Goal: Task Accomplishment & Management: Complete application form

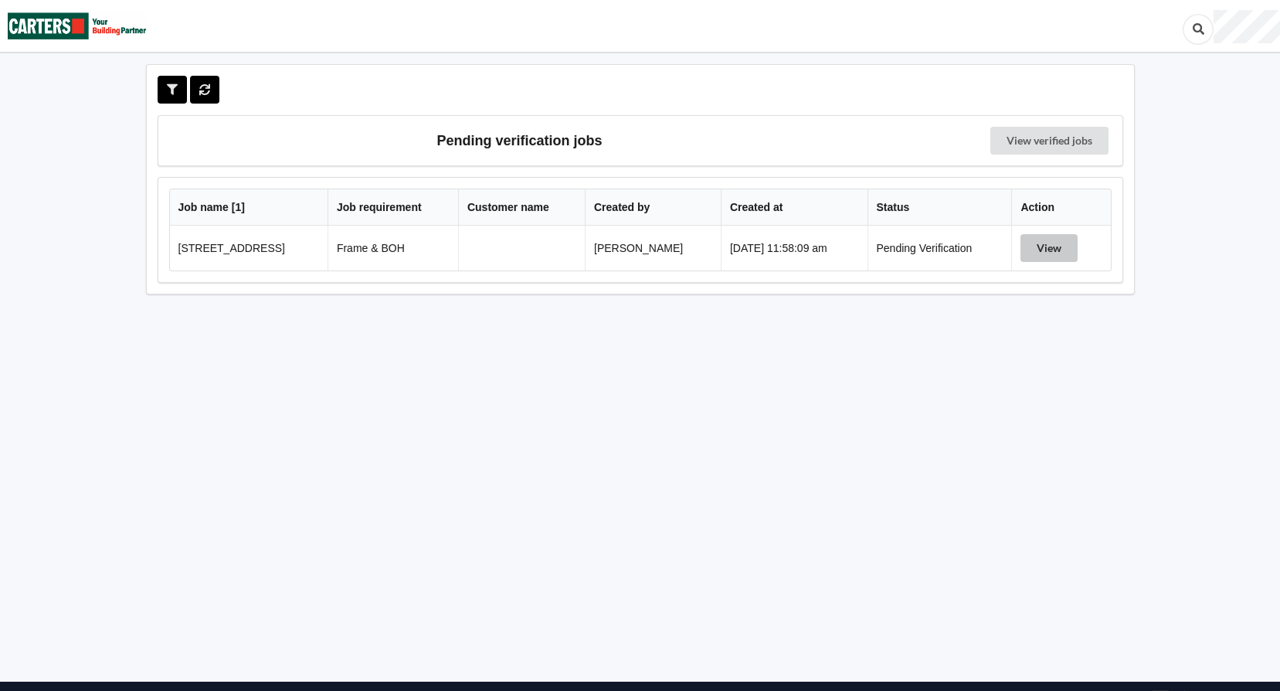
click at [1051, 255] on button "View" at bounding box center [1049, 248] width 57 height 28
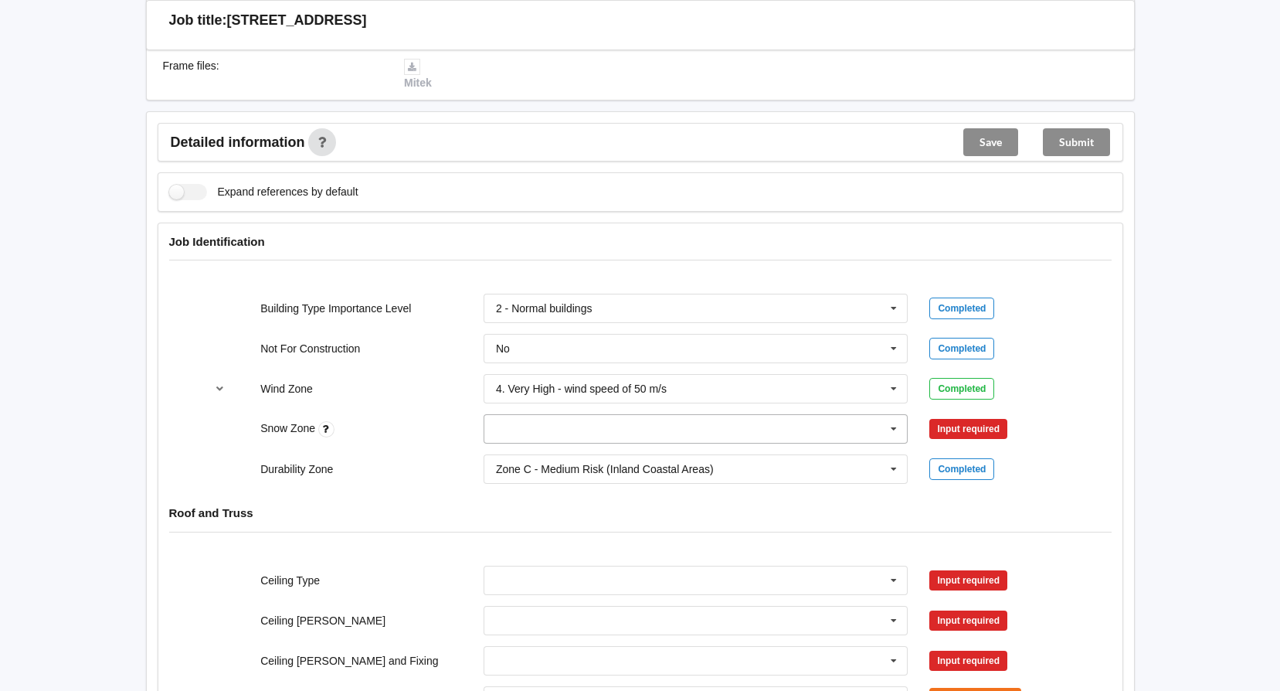
scroll to position [464, 0]
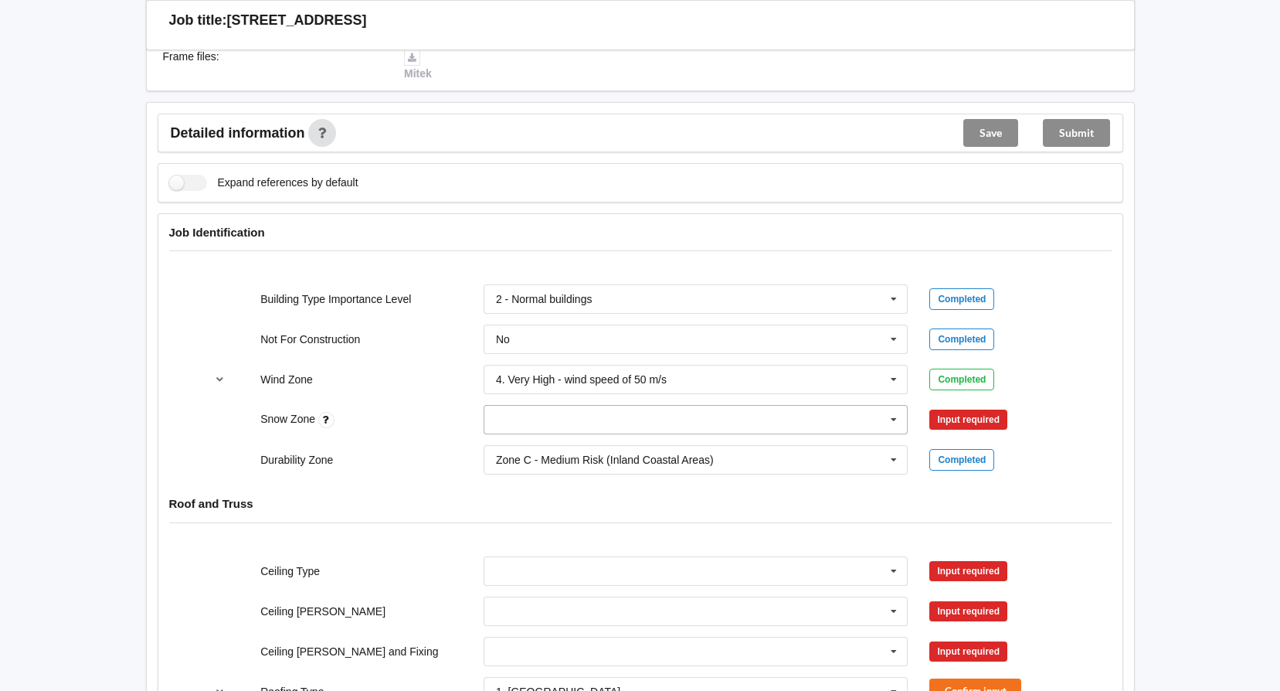
click at [539, 430] on input "text" at bounding box center [696, 420] width 423 height 28
click at [492, 449] on div "N0" at bounding box center [695, 447] width 423 height 29
click at [997, 420] on button "Confirm input" at bounding box center [975, 419] width 92 height 25
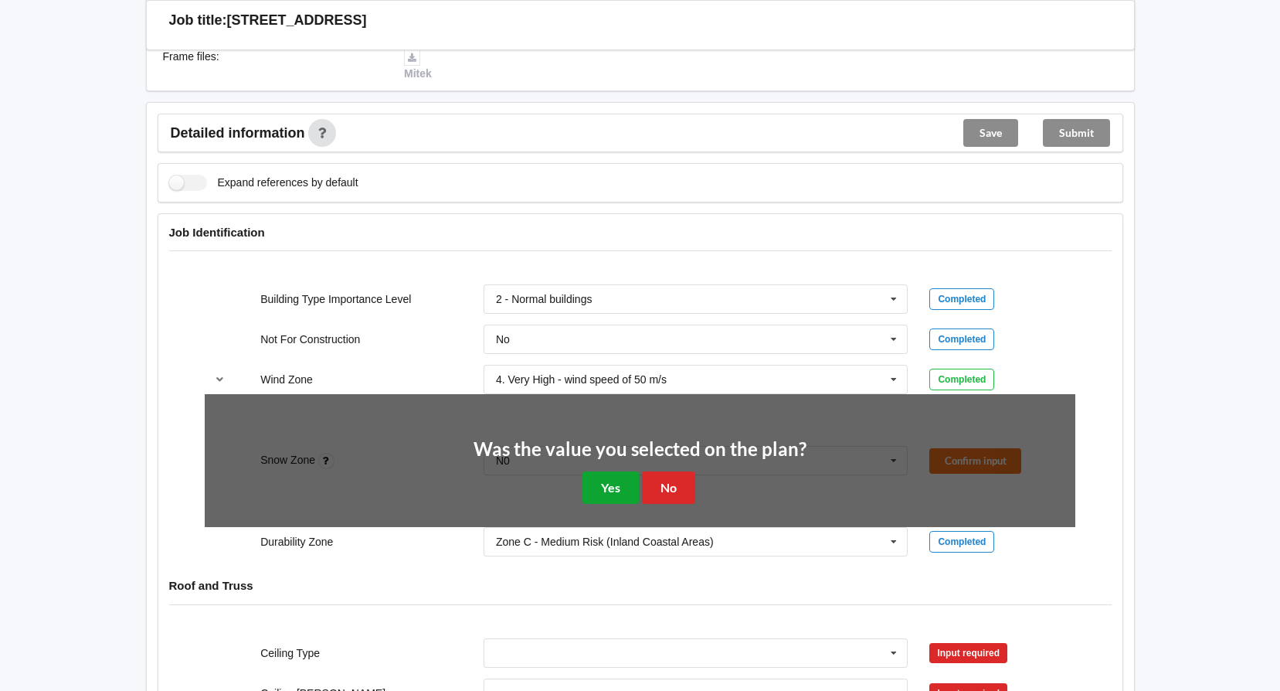
click at [603, 484] on button "Yes" at bounding box center [611, 487] width 56 height 32
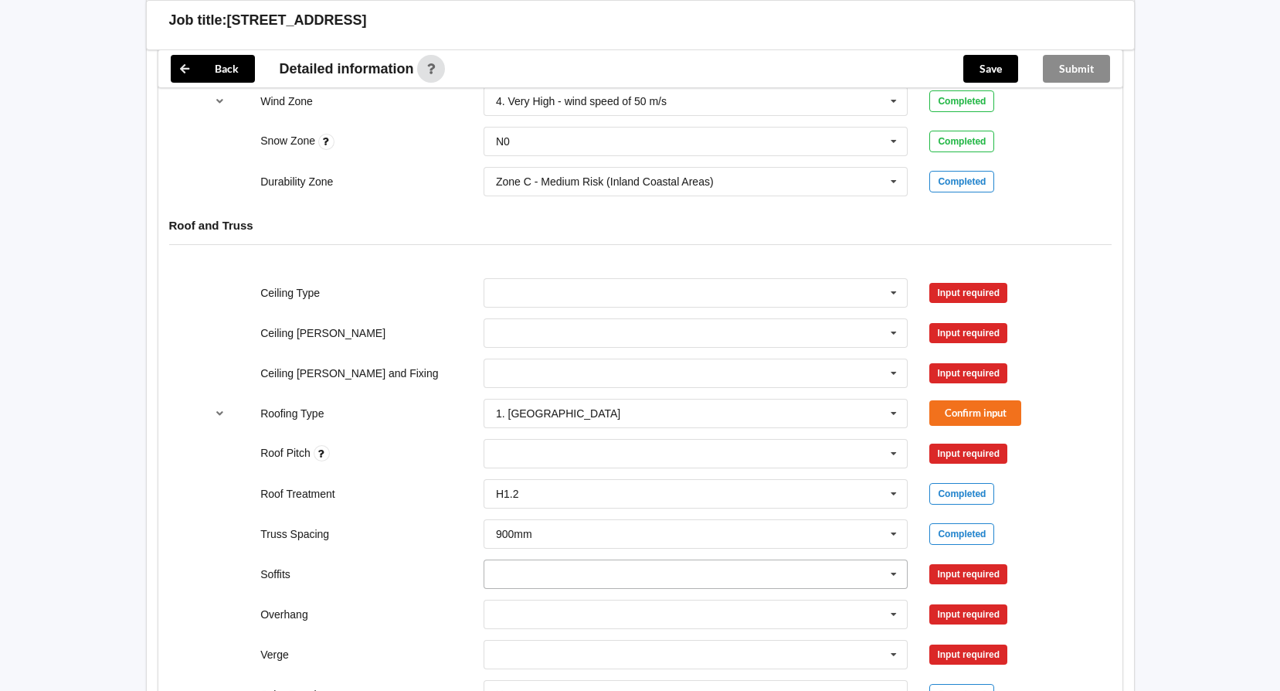
scroll to position [773, 0]
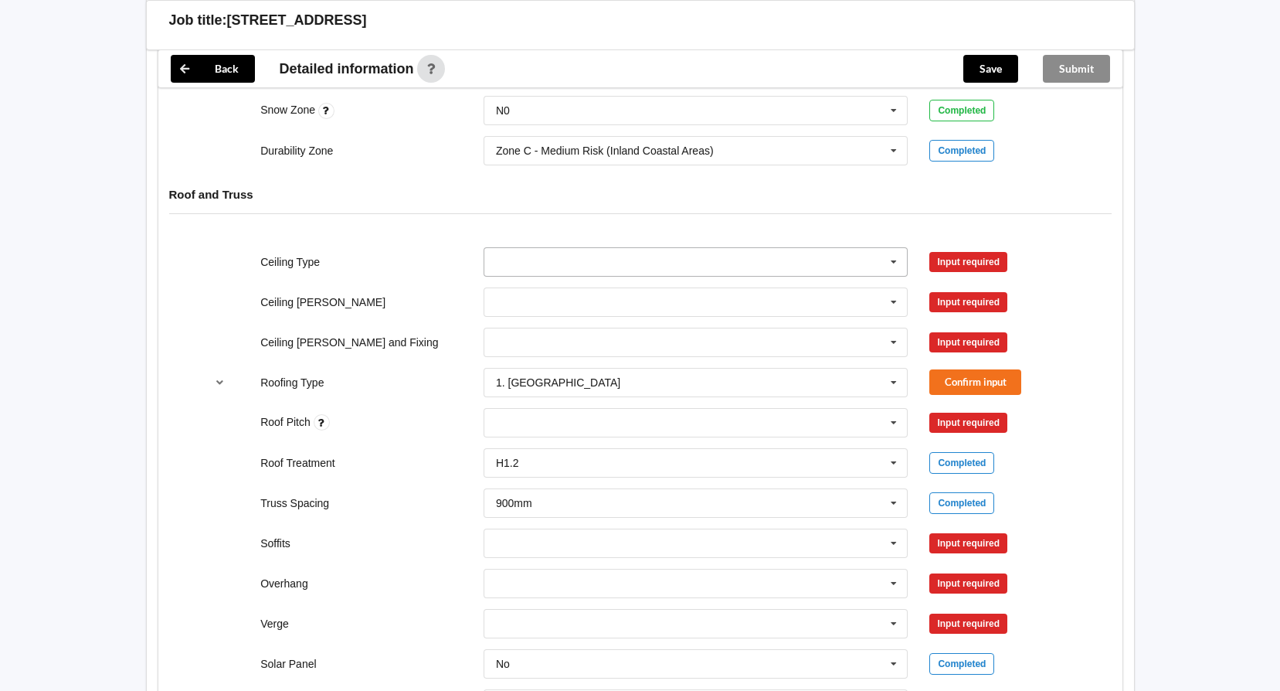
click at [896, 257] on icon at bounding box center [893, 262] width 23 height 29
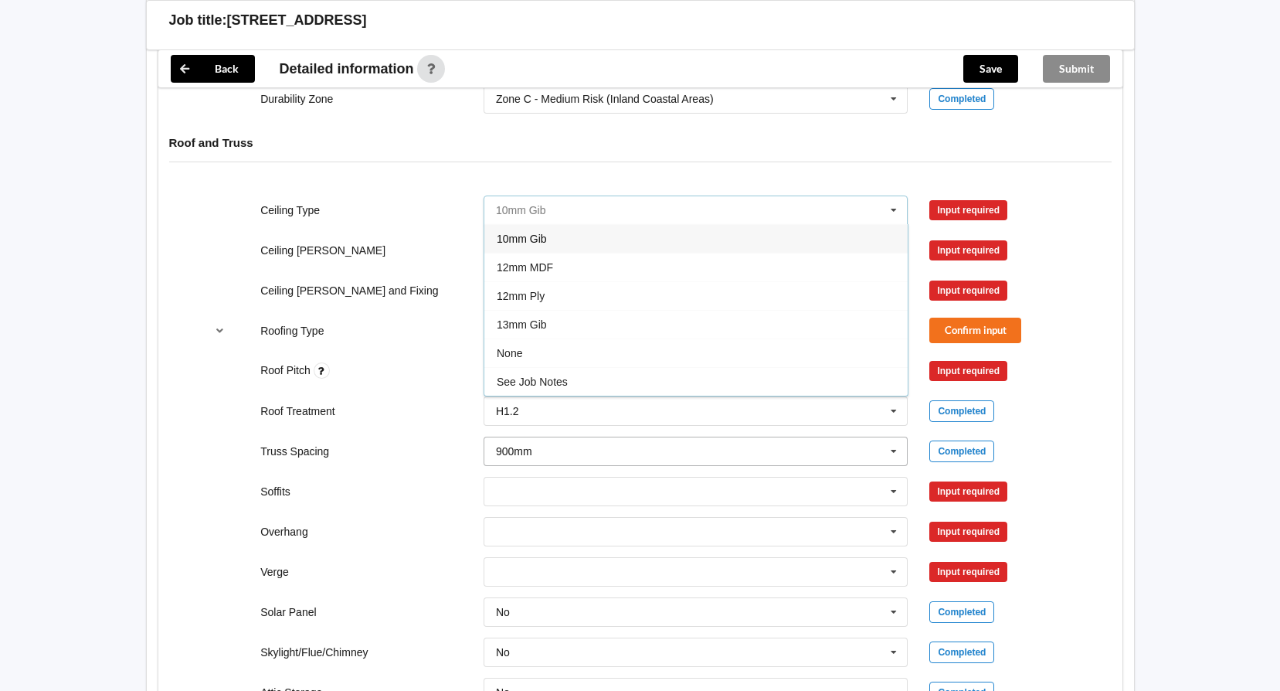
scroll to position [927, 0]
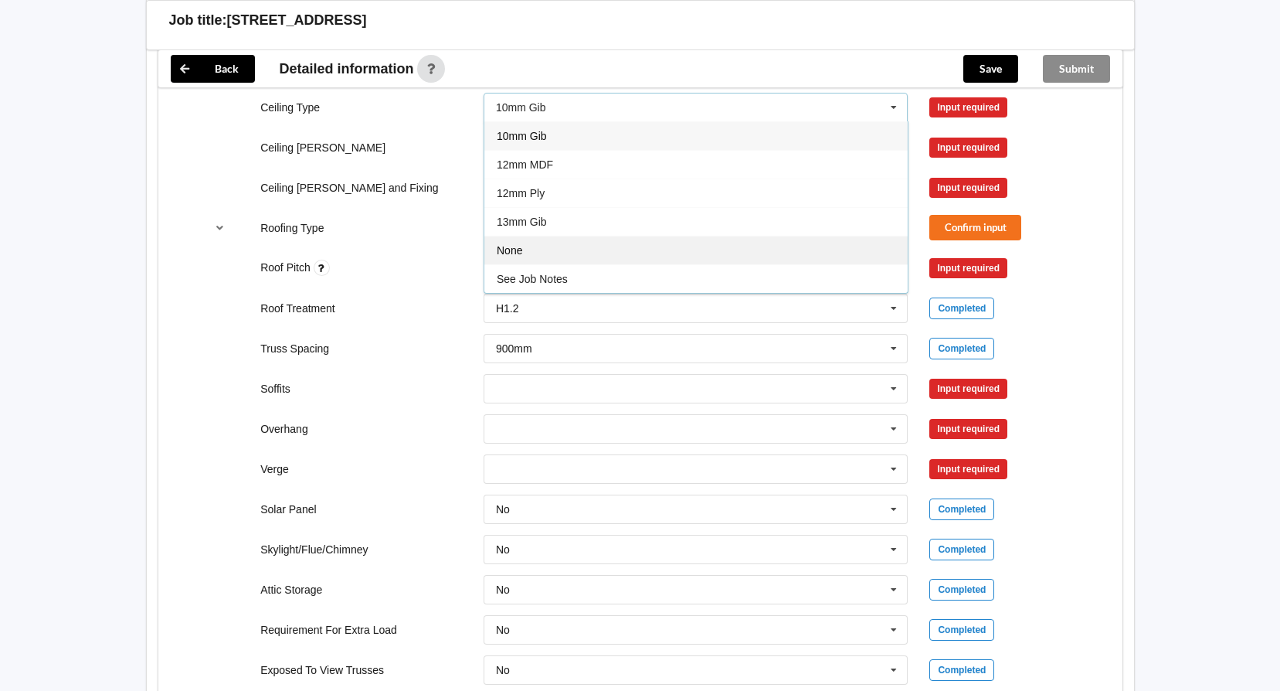
click at [523, 255] on div "None" at bounding box center [695, 250] width 423 height 29
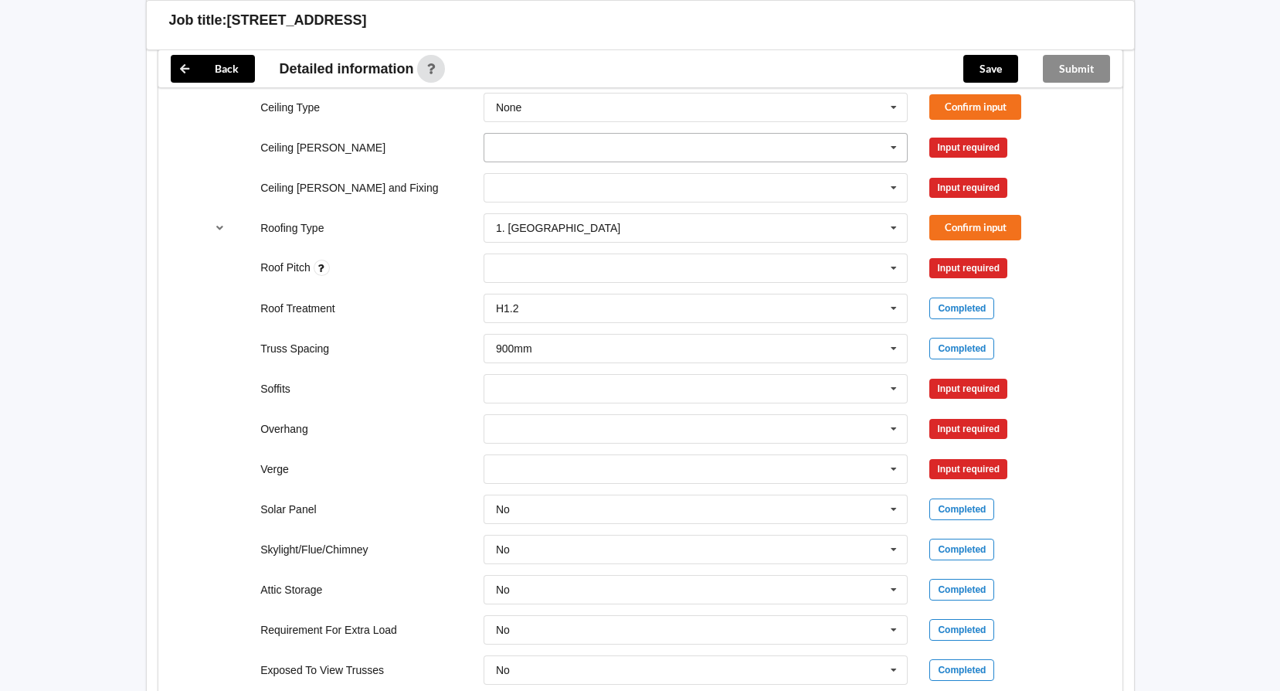
click at [542, 147] on input "text" at bounding box center [696, 148] width 423 height 28
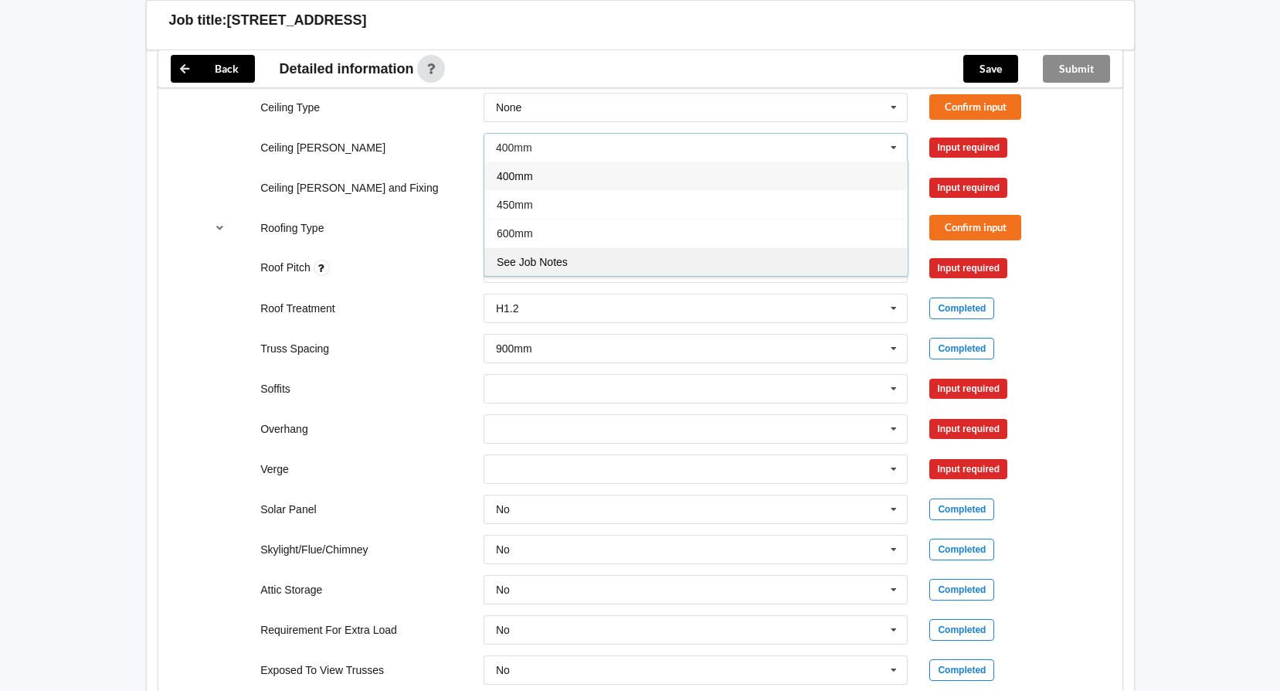
click at [525, 264] on span "See Job Notes" at bounding box center [532, 262] width 71 height 12
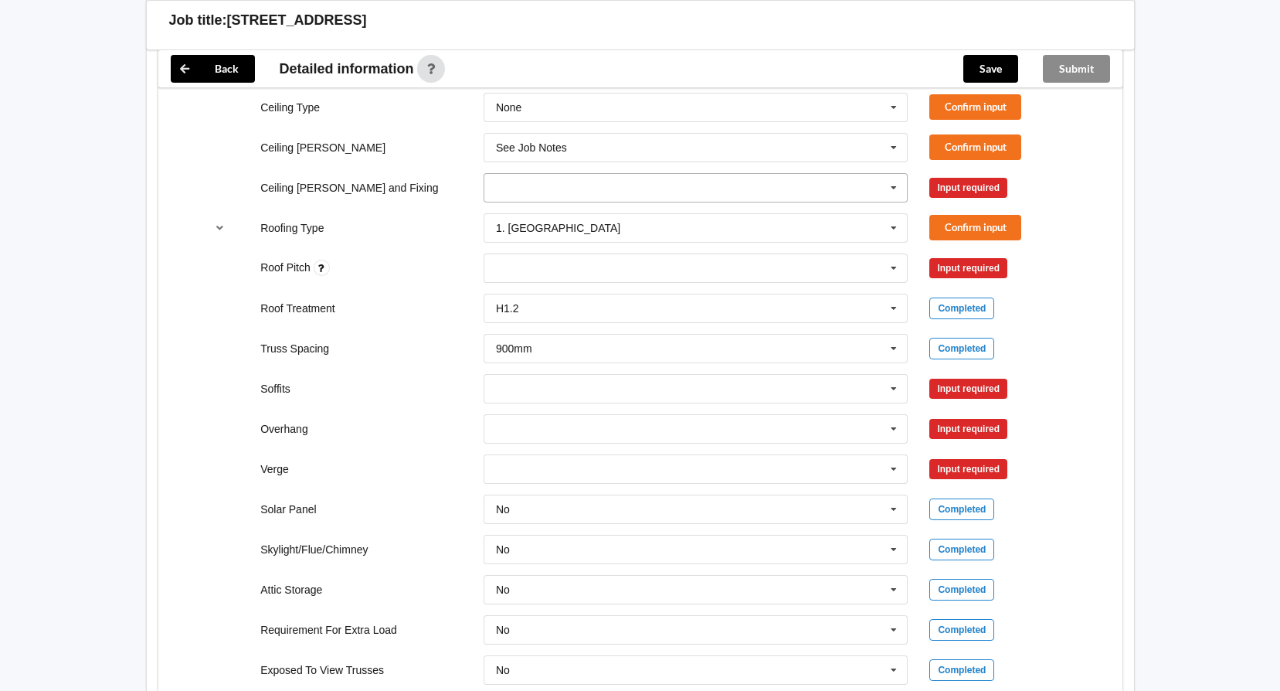
click at [508, 188] on input "text" at bounding box center [696, 188] width 423 height 28
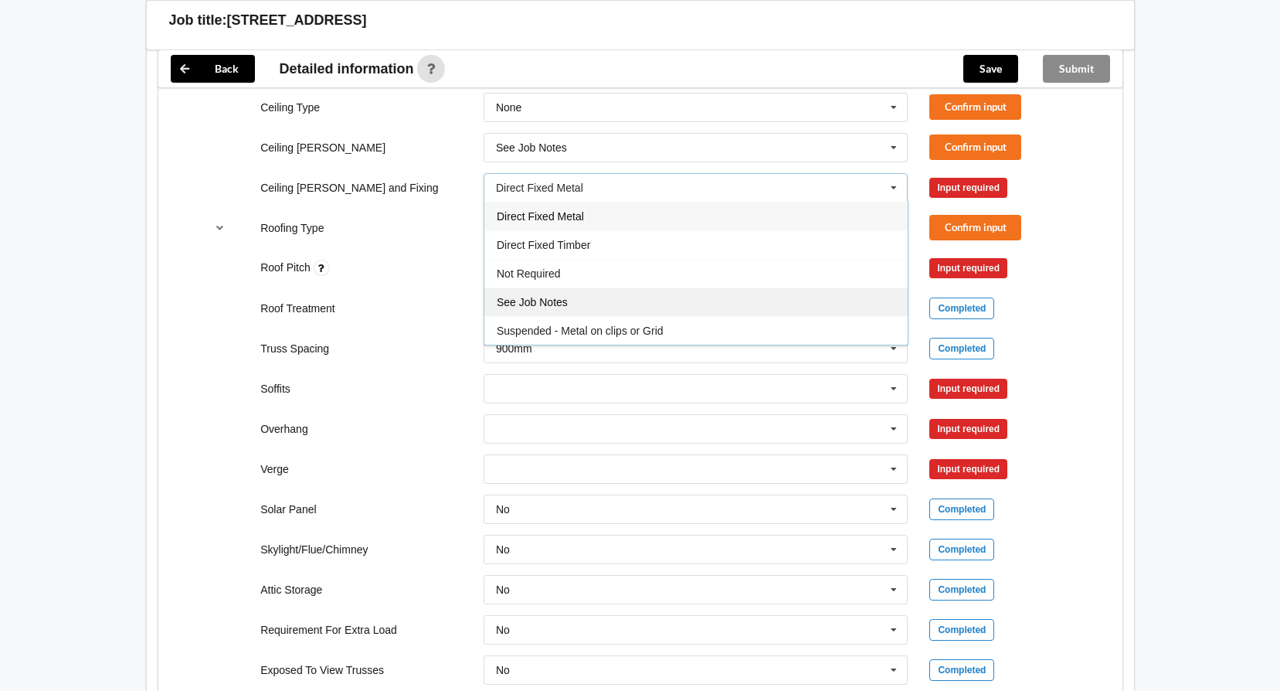
click at [550, 303] on span "See Job Notes" at bounding box center [532, 302] width 71 height 12
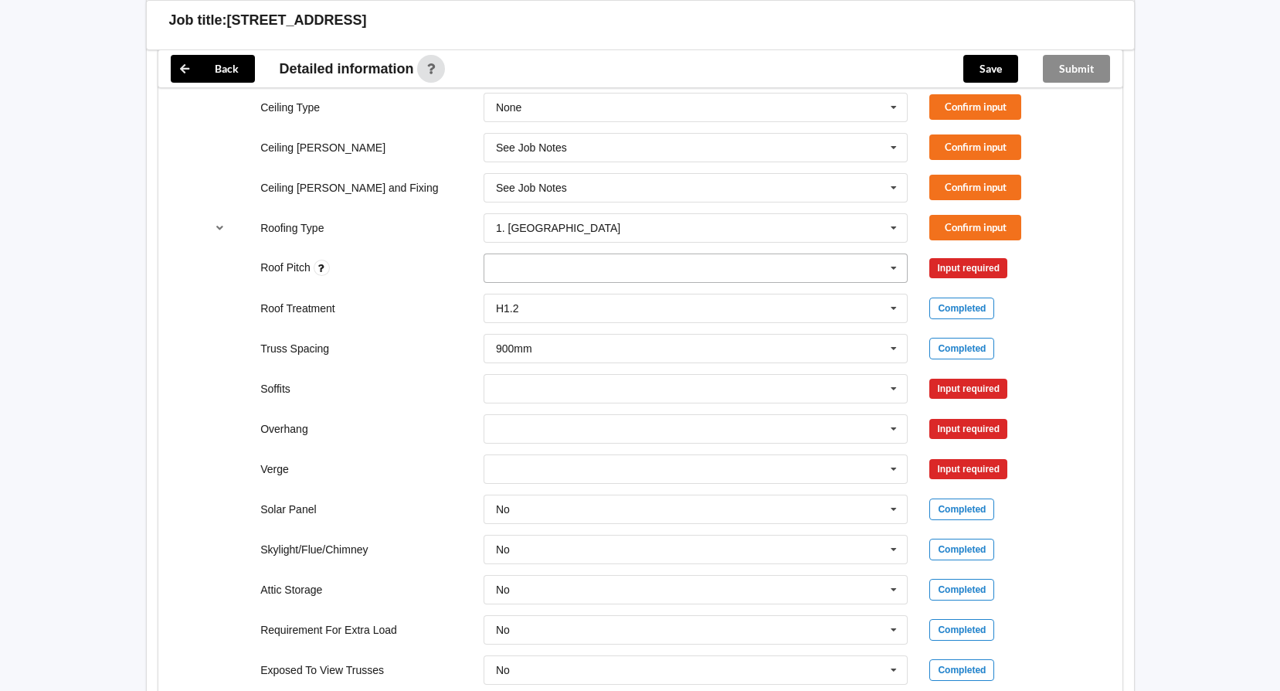
click at [520, 269] on div "None" at bounding box center [696, 267] width 425 height 29
click at [525, 276] on div "None" at bounding box center [696, 267] width 425 height 29
click at [1113, 370] on div "Ceiling Type None 10mm Gib 12mm MDF 12mm Ply 13mm Gib None See Job Notes Confir…" at bounding box center [640, 388] width 964 height 613
click at [505, 277] on div "None" at bounding box center [696, 267] width 425 height 29
type input "45"
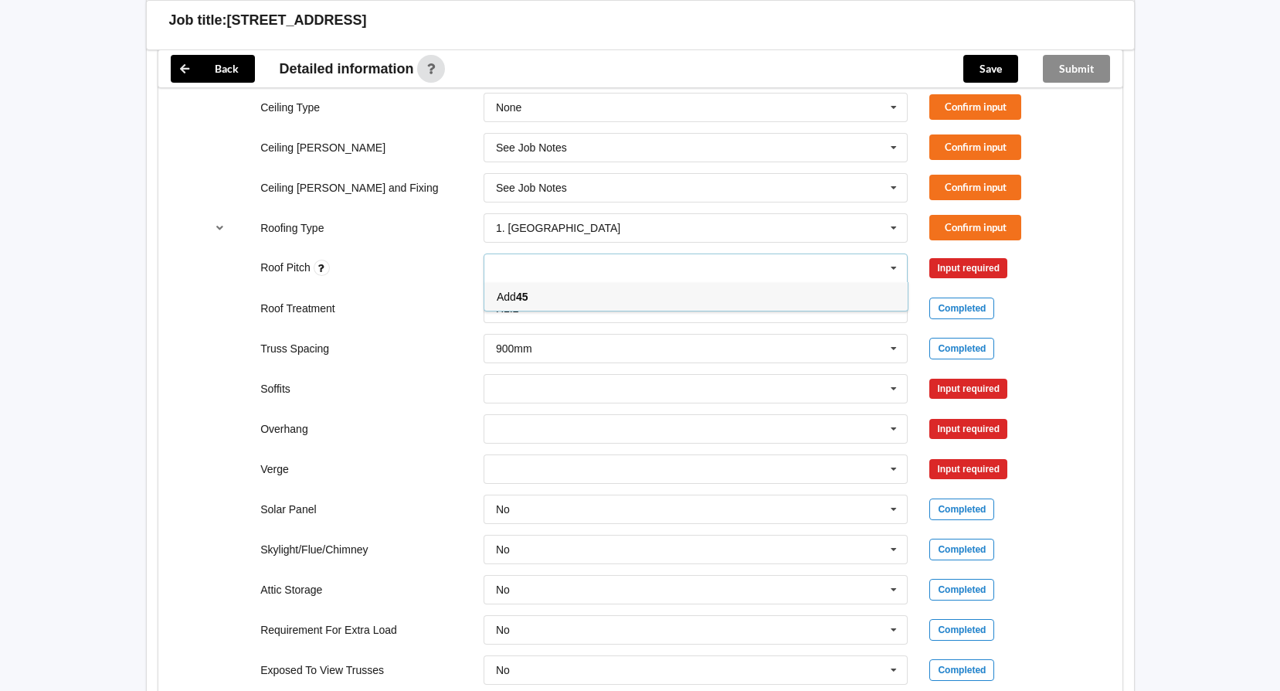
click at [977, 270] on div "Input required" at bounding box center [968, 268] width 78 height 20
click at [625, 263] on div "45 None" at bounding box center [696, 267] width 425 height 29
type input "45"
click at [514, 291] on span "Add 45" at bounding box center [513, 297] width 32 height 12
click at [973, 261] on button "Confirm input" at bounding box center [975, 267] width 92 height 25
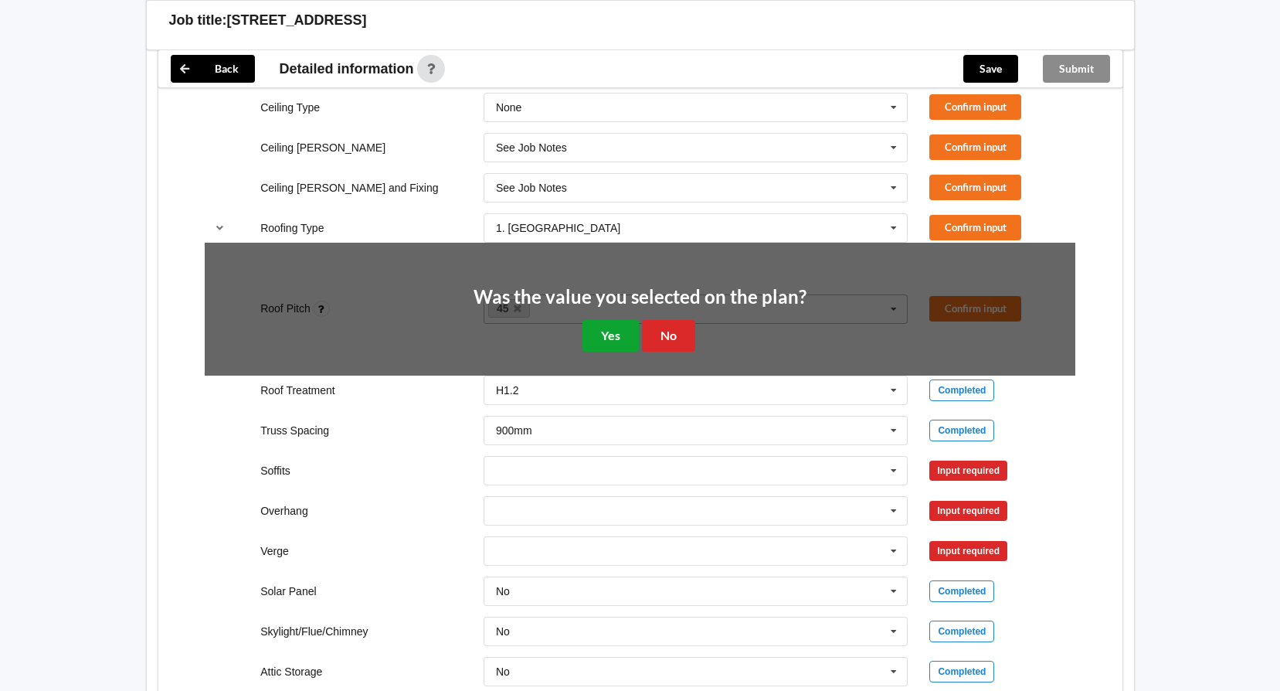
click at [602, 329] on button "Yes" at bounding box center [611, 336] width 56 height 32
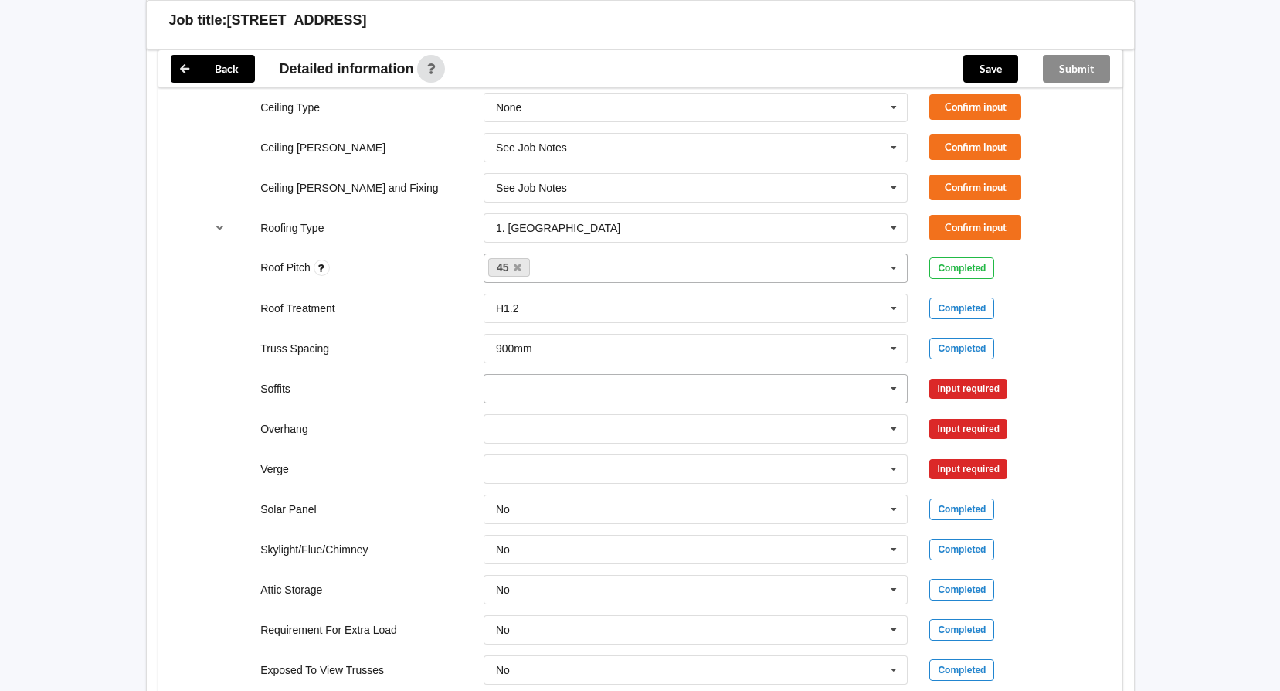
click at [528, 389] on input "text" at bounding box center [696, 389] width 423 height 28
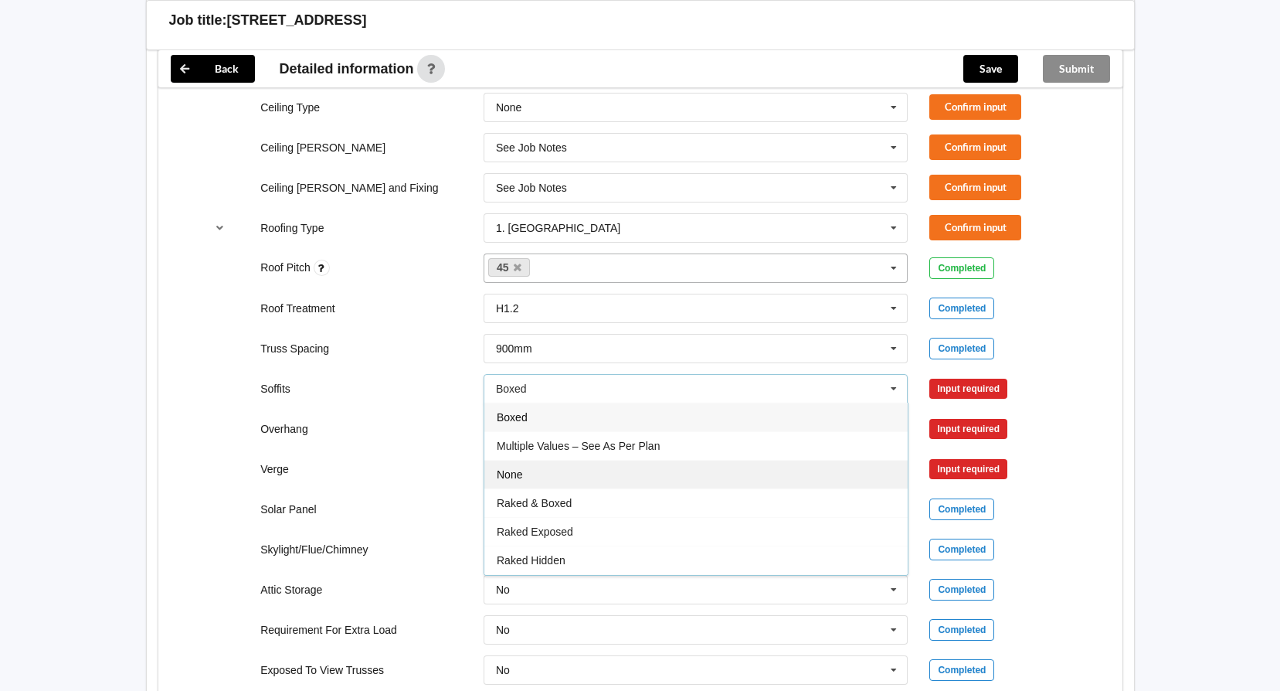
click at [526, 475] on div "None" at bounding box center [695, 474] width 423 height 29
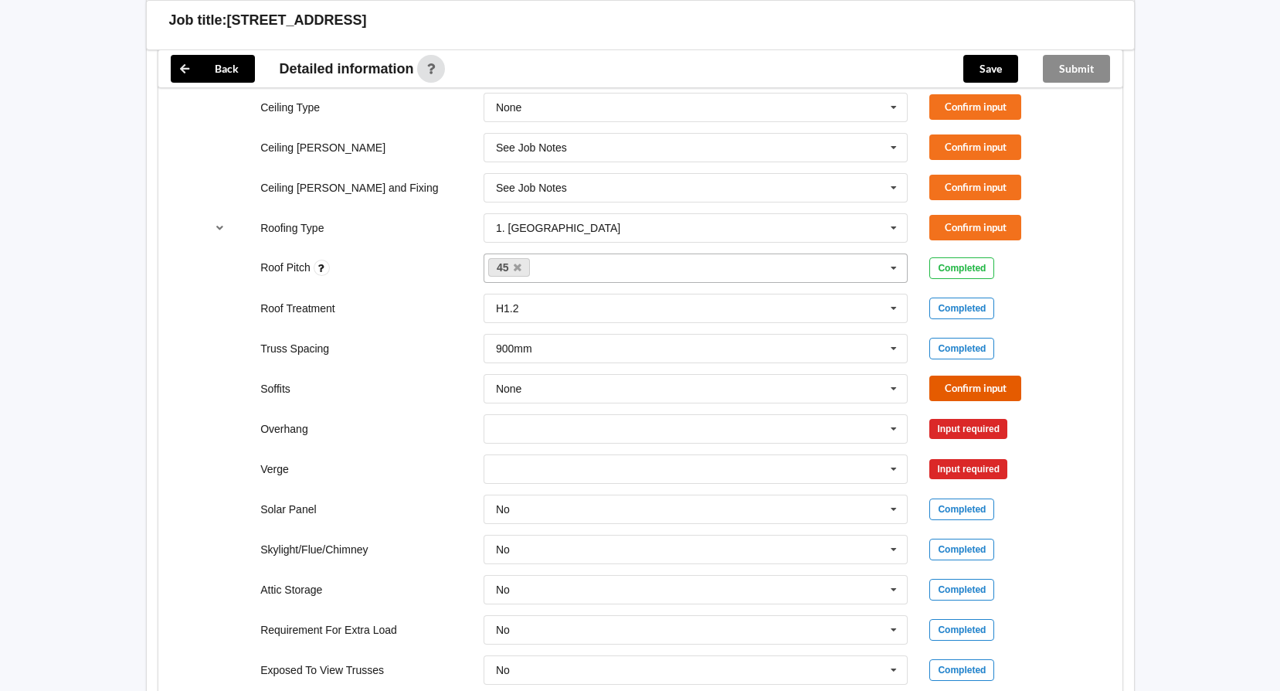
click at [967, 383] on button "Confirm input" at bounding box center [975, 387] width 92 height 25
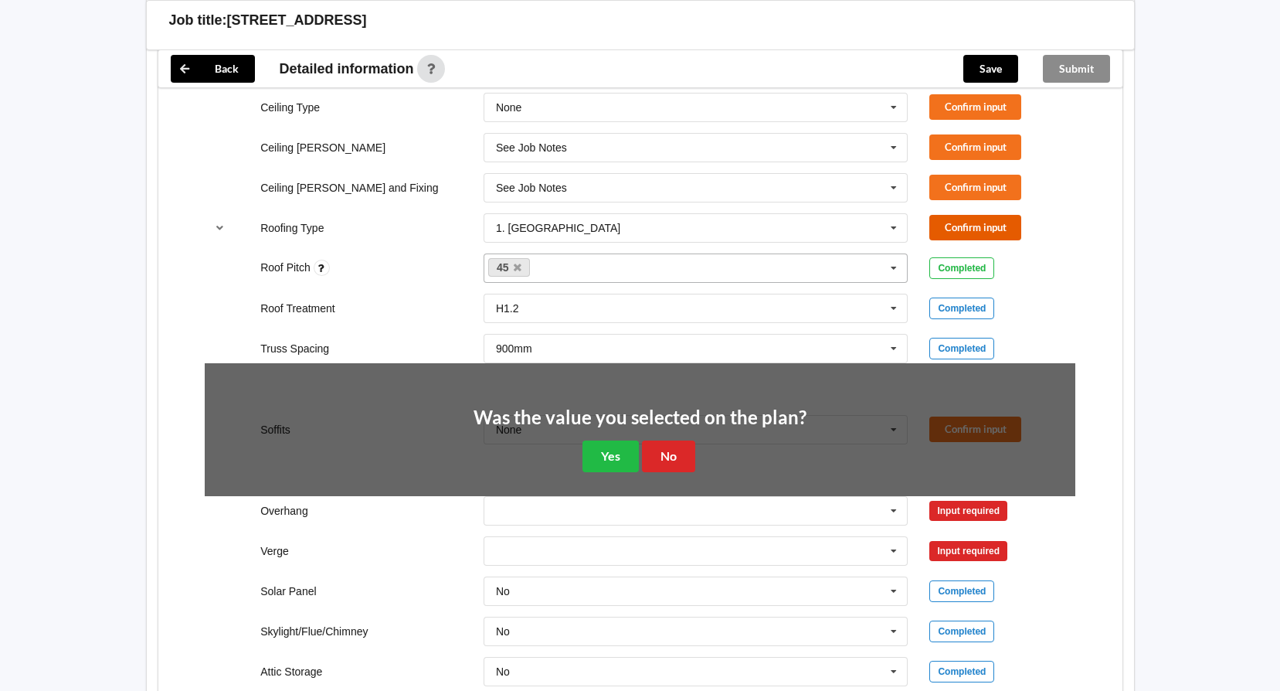
click at [967, 225] on button "Confirm input" at bounding box center [975, 227] width 92 height 25
click at [620, 461] on button "Yes" at bounding box center [611, 456] width 56 height 32
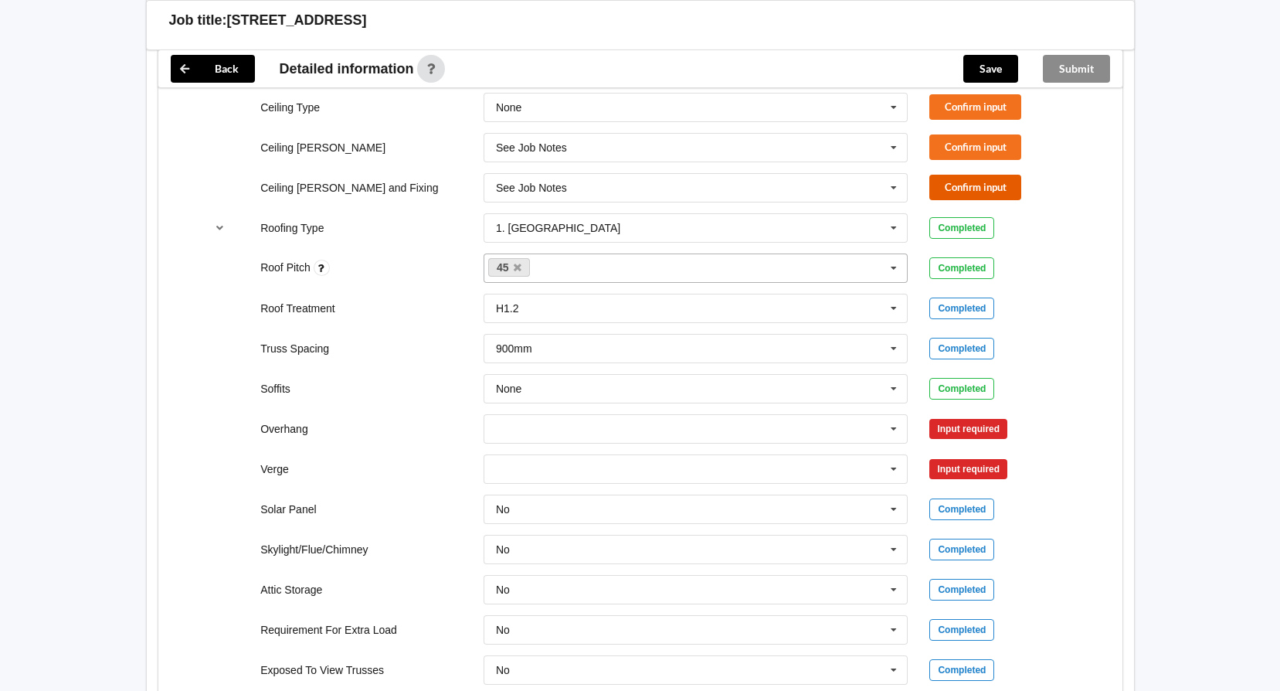
click at [977, 184] on button "Confirm input" at bounding box center [975, 187] width 92 height 25
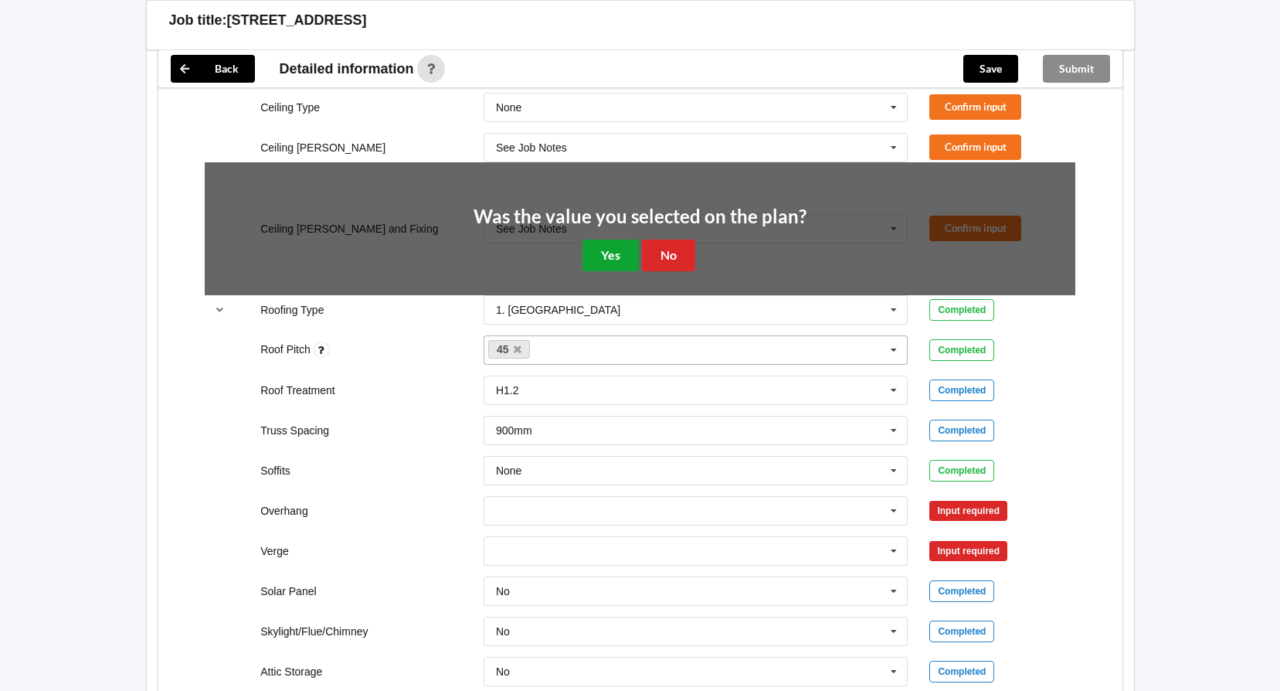
click at [614, 248] on button "Yes" at bounding box center [611, 256] width 56 height 32
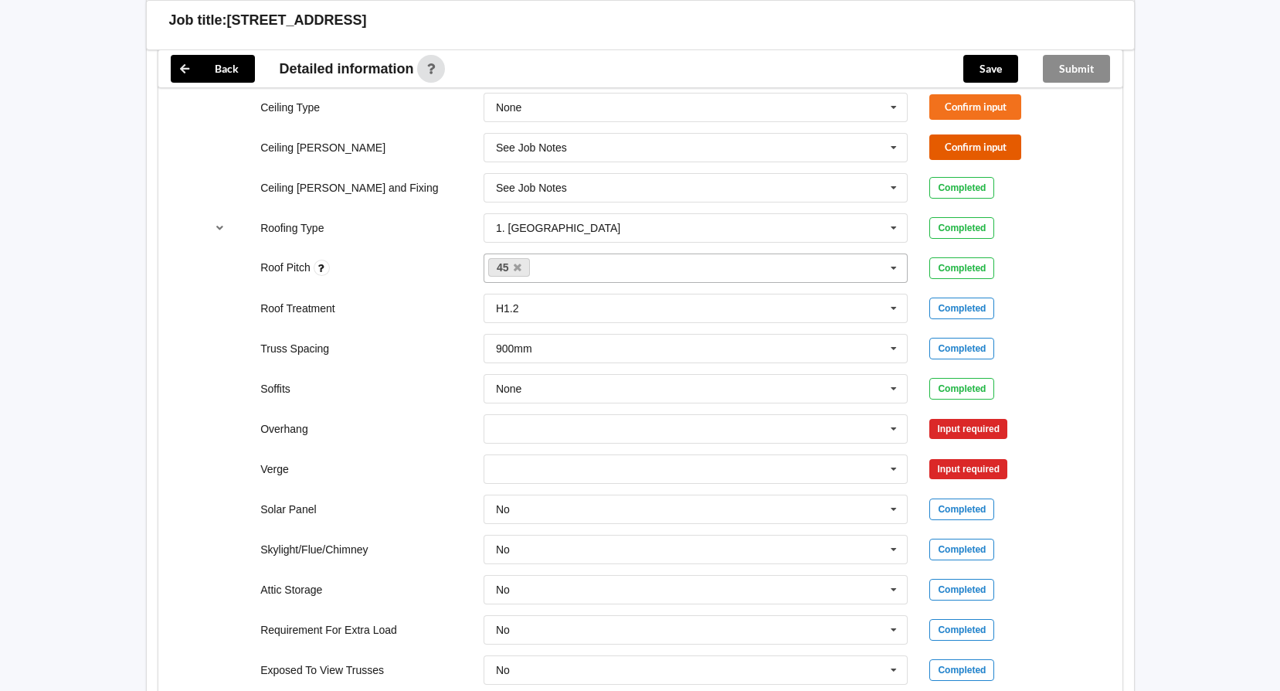
click at [968, 154] on button "Confirm input" at bounding box center [975, 146] width 92 height 25
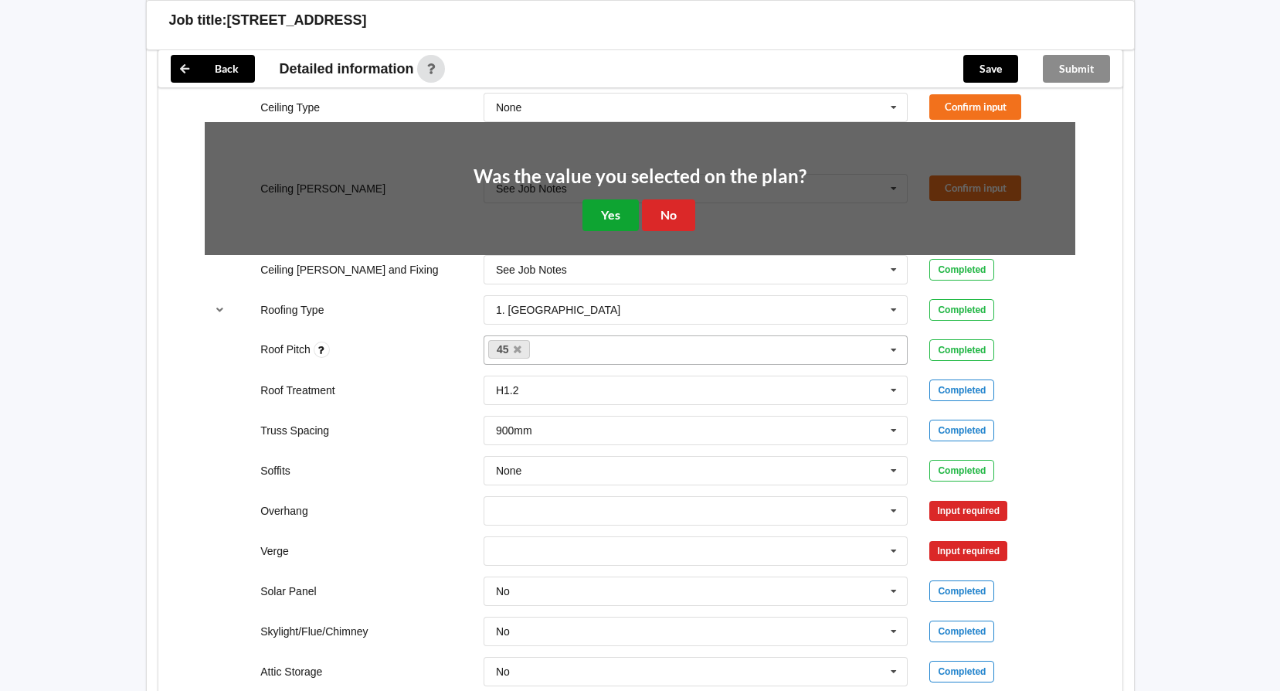
click at [620, 220] on button "Yes" at bounding box center [611, 215] width 56 height 32
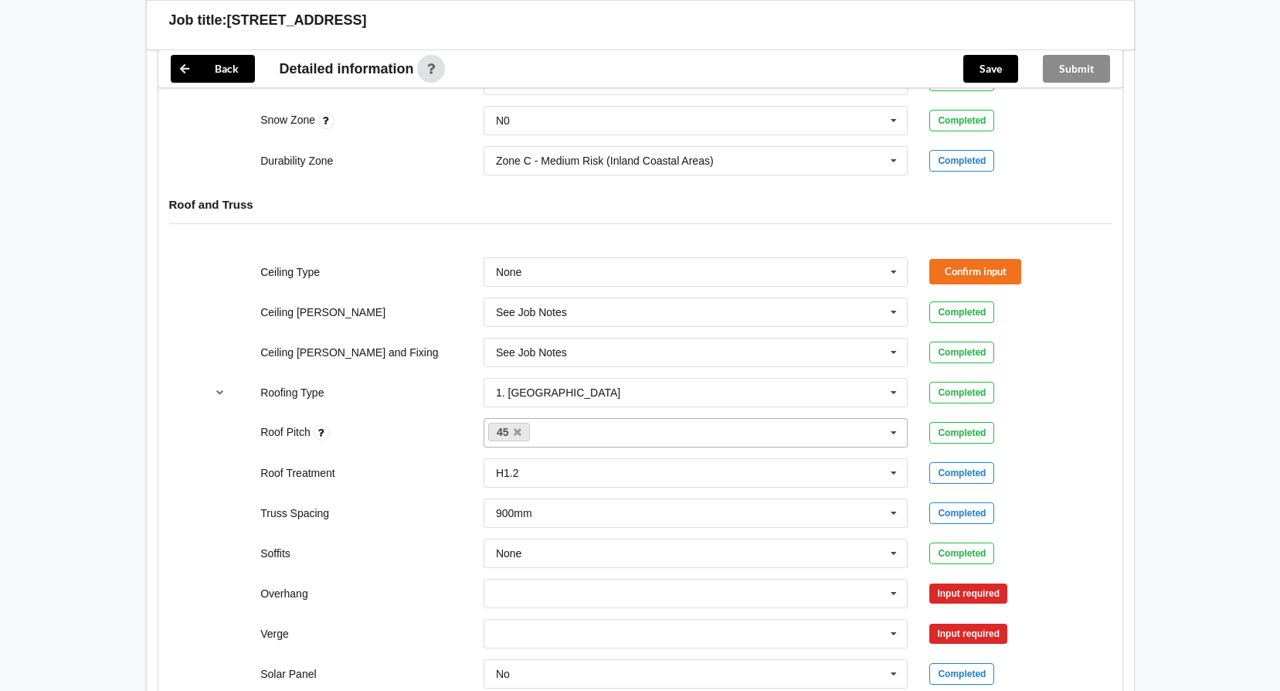
scroll to position [695, 0]
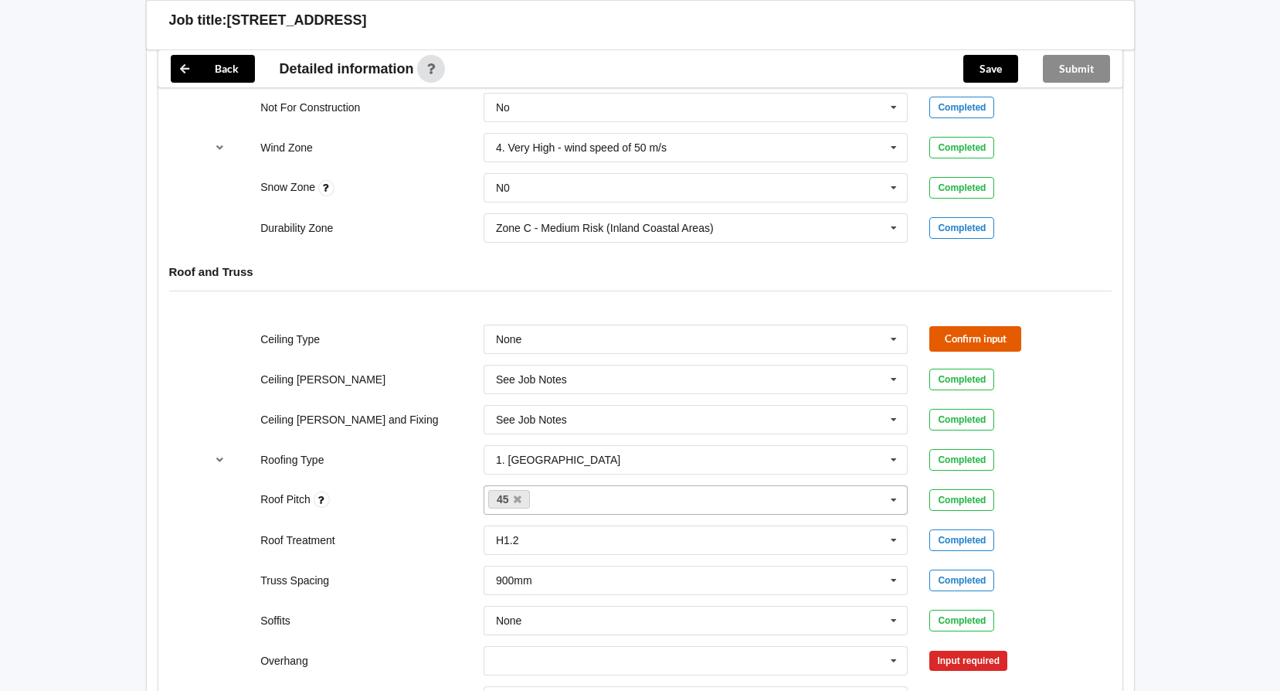
click at [975, 338] on button "Confirm input" at bounding box center [975, 338] width 92 height 25
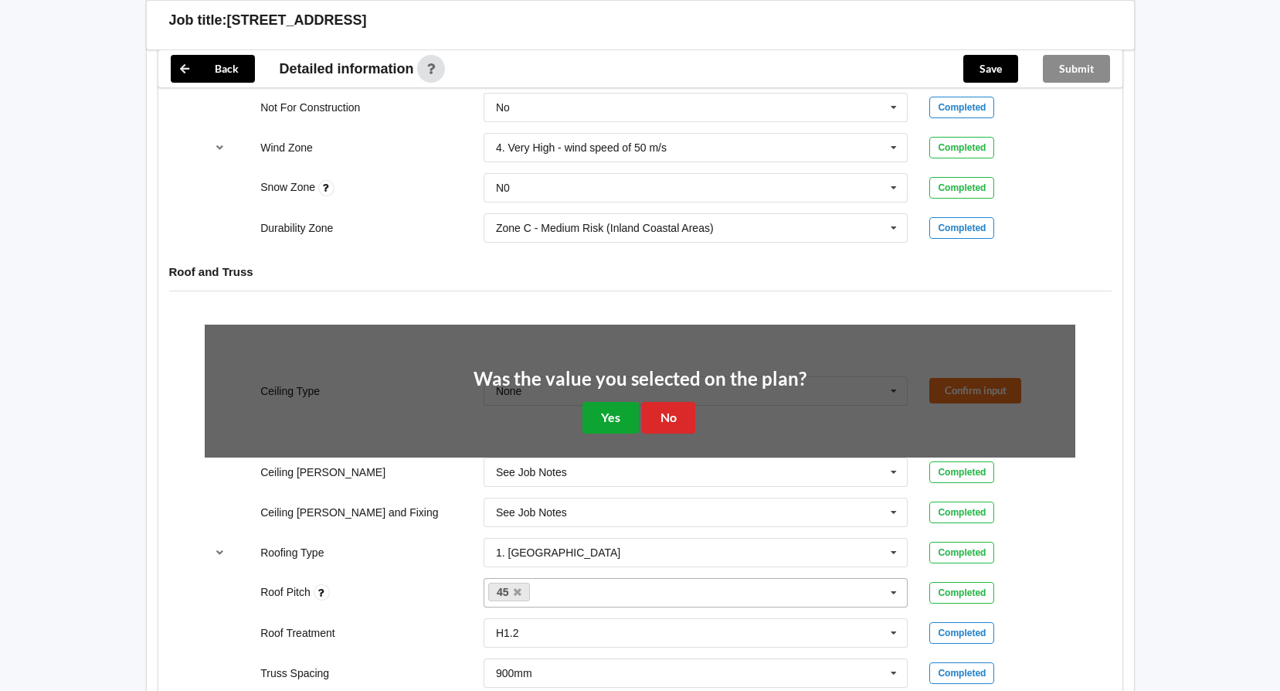
click at [610, 418] on button "Yes" at bounding box center [611, 418] width 56 height 32
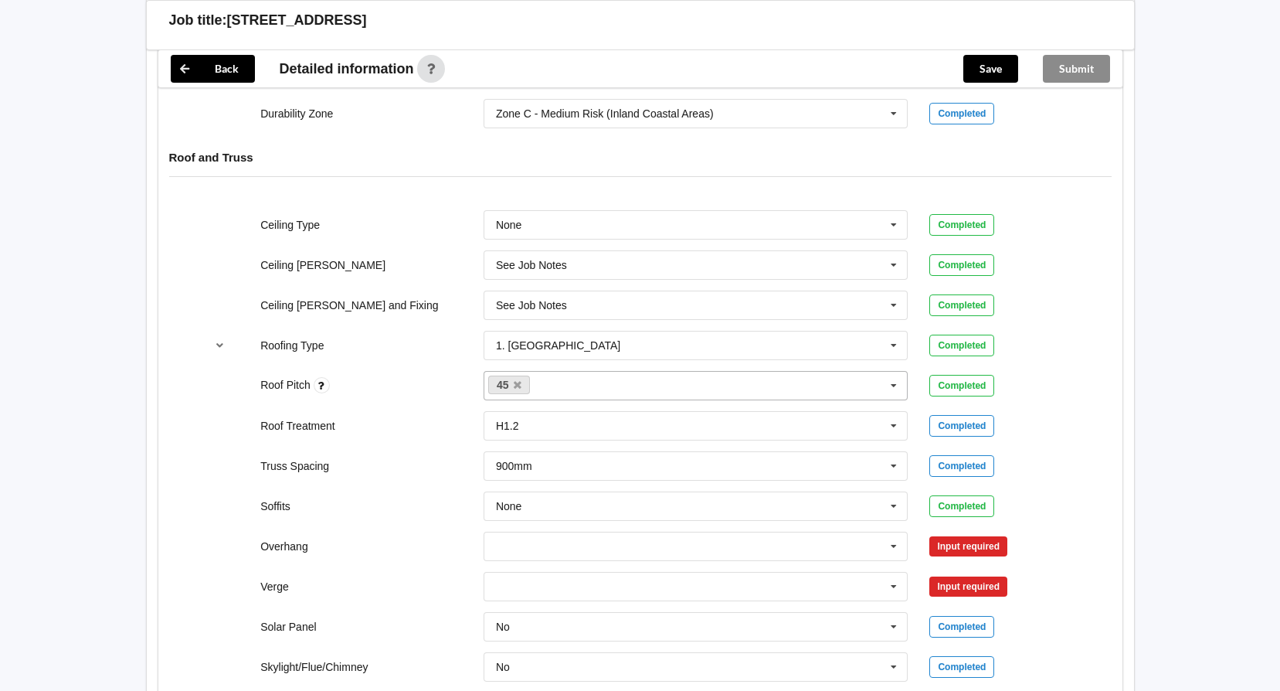
scroll to position [850, 0]
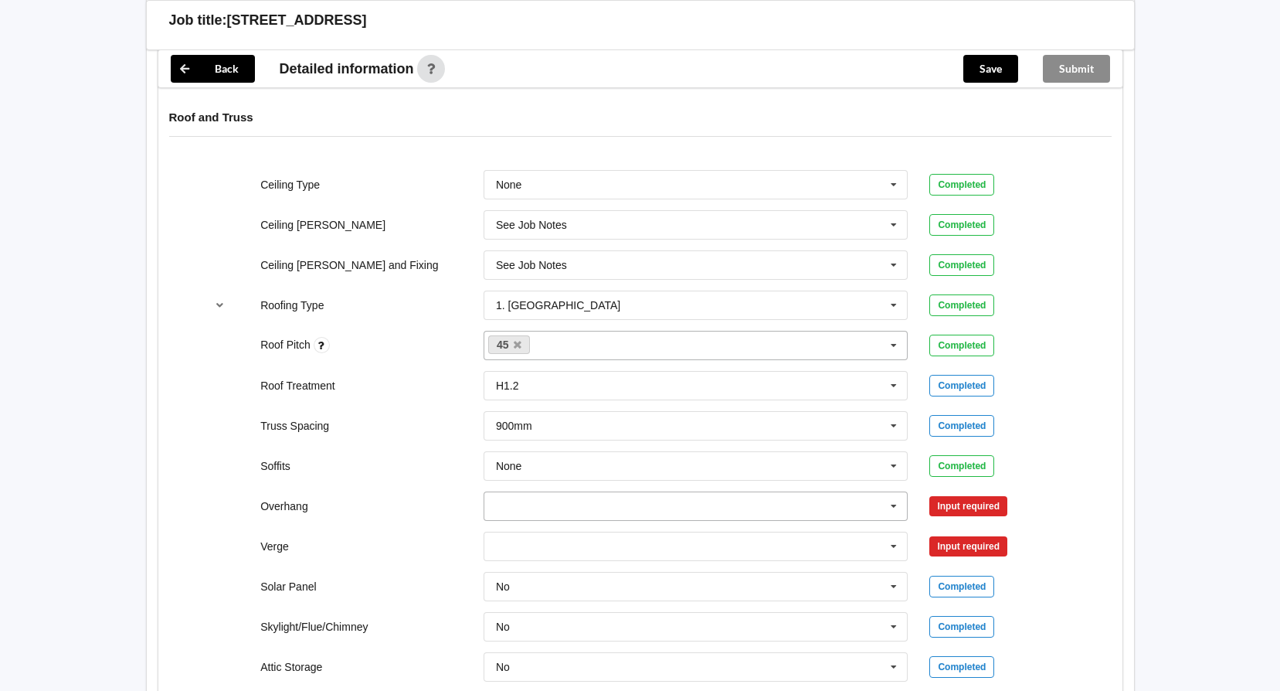
click at [894, 507] on icon at bounding box center [893, 506] width 23 height 29
click at [526, 473] on div "None" at bounding box center [695, 476] width 423 height 29
click at [973, 507] on button "Confirm input" at bounding box center [975, 505] width 92 height 25
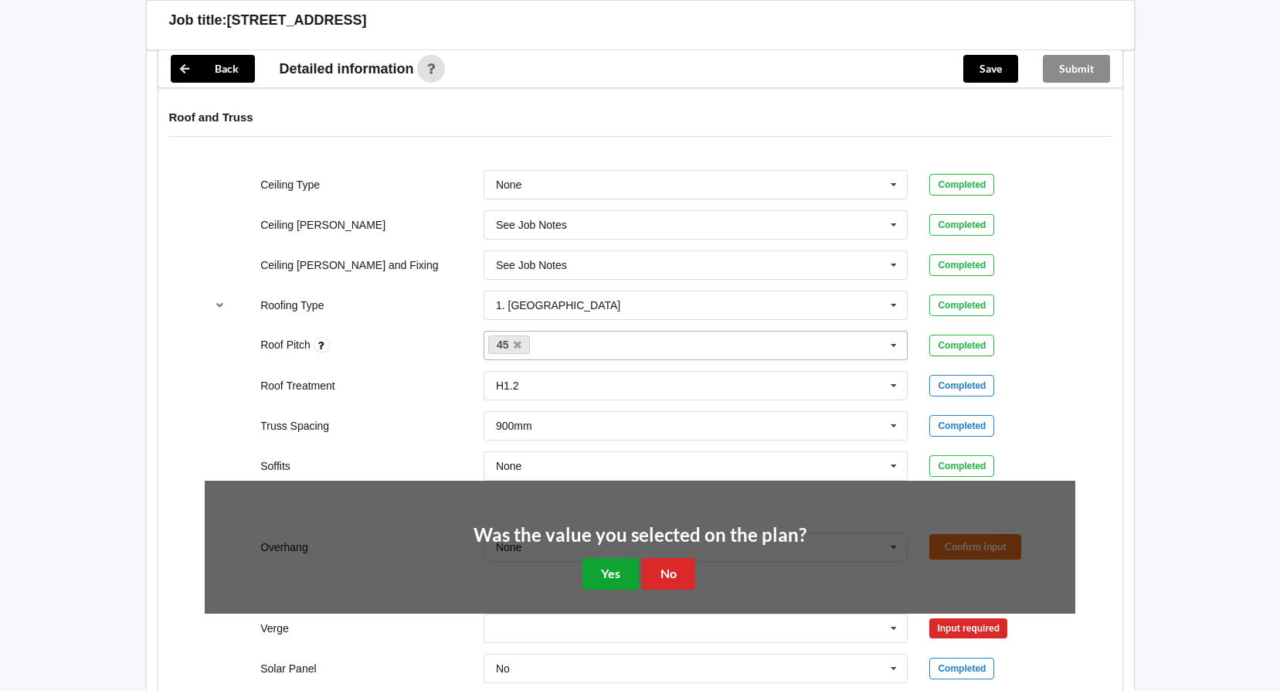
click at [603, 566] on button "Yes" at bounding box center [611, 574] width 56 height 32
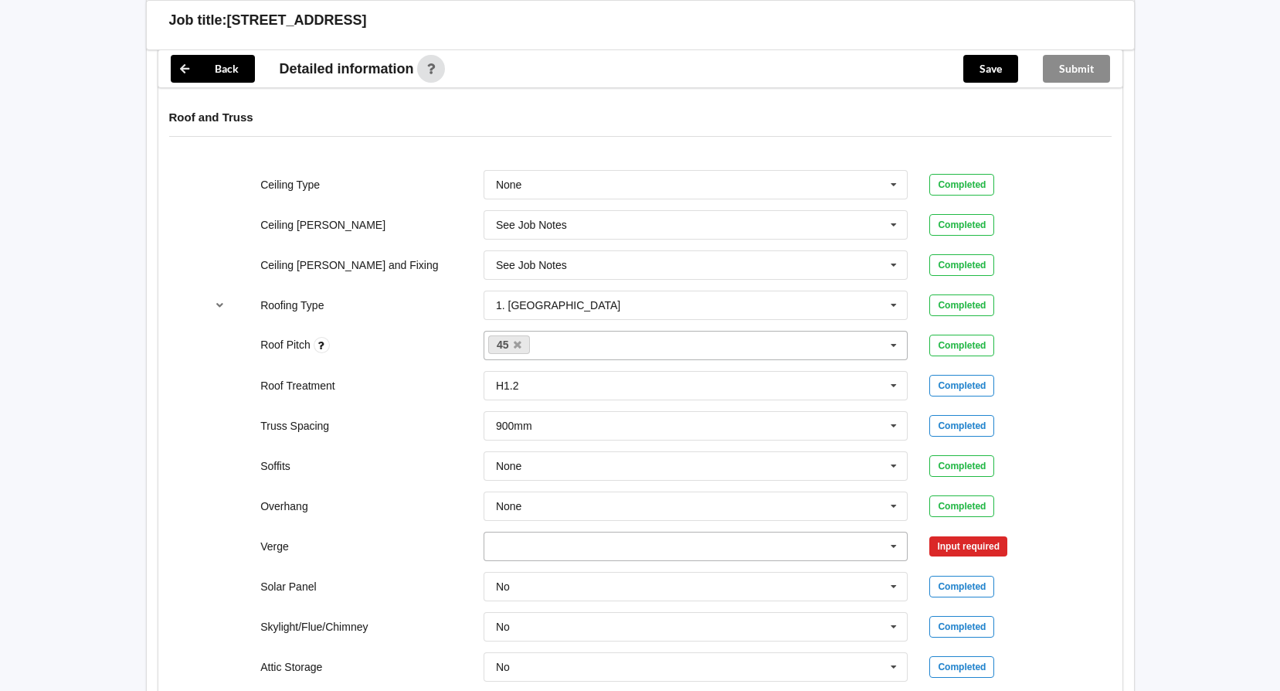
click at [624, 552] on input "text" at bounding box center [696, 546] width 423 height 28
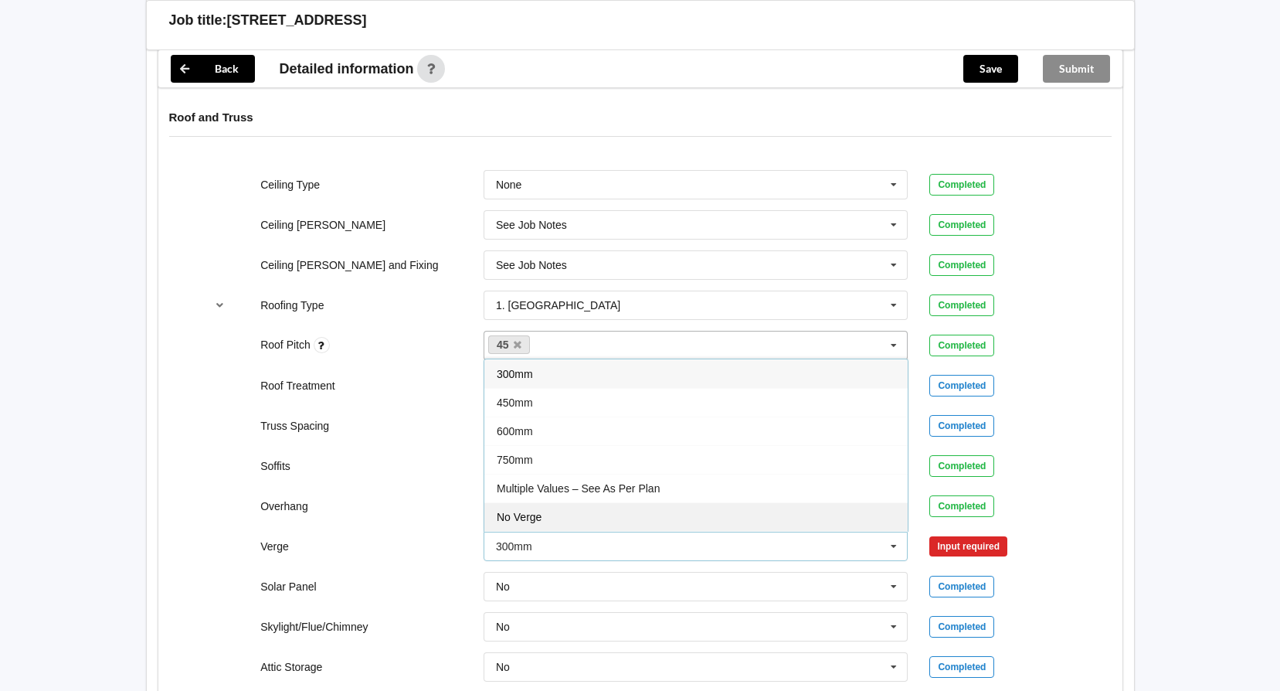
click at [515, 519] on span "No Verge" at bounding box center [519, 517] width 45 height 12
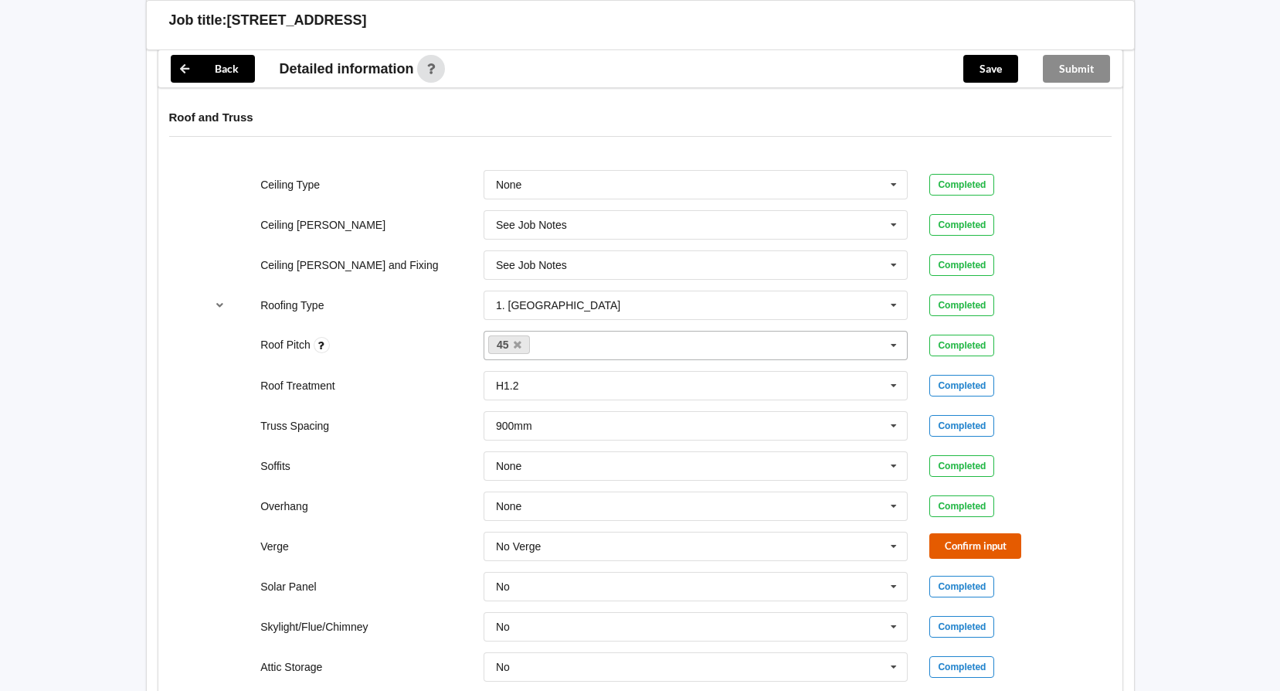
click at [987, 550] on button "Confirm input" at bounding box center [975, 545] width 92 height 25
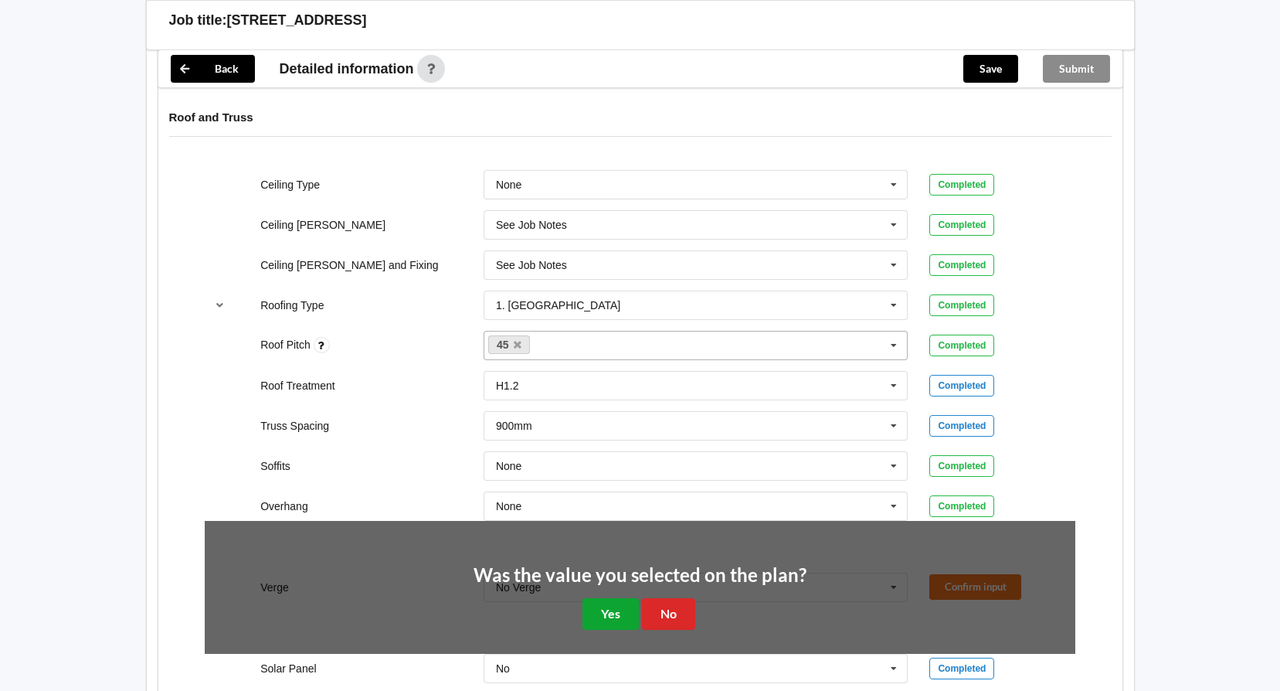
click at [606, 606] on button "Yes" at bounding box center [611, 614] width 56 height 32
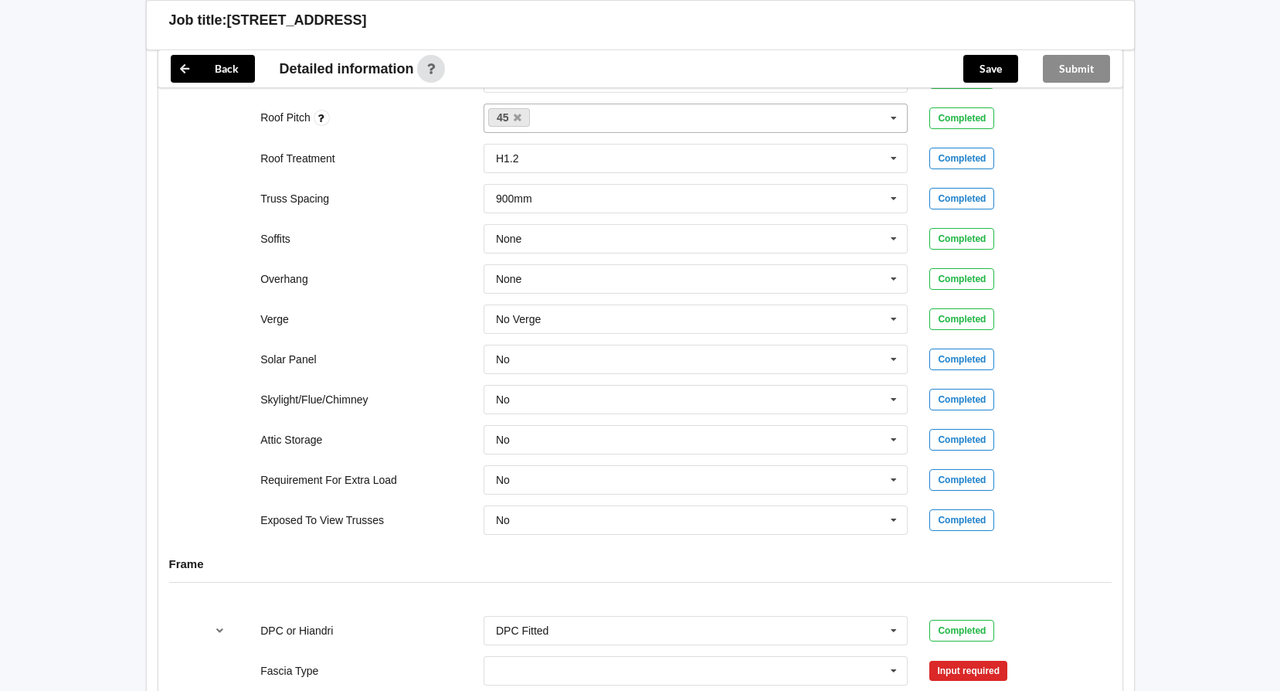
scroll to position [1236, 0]
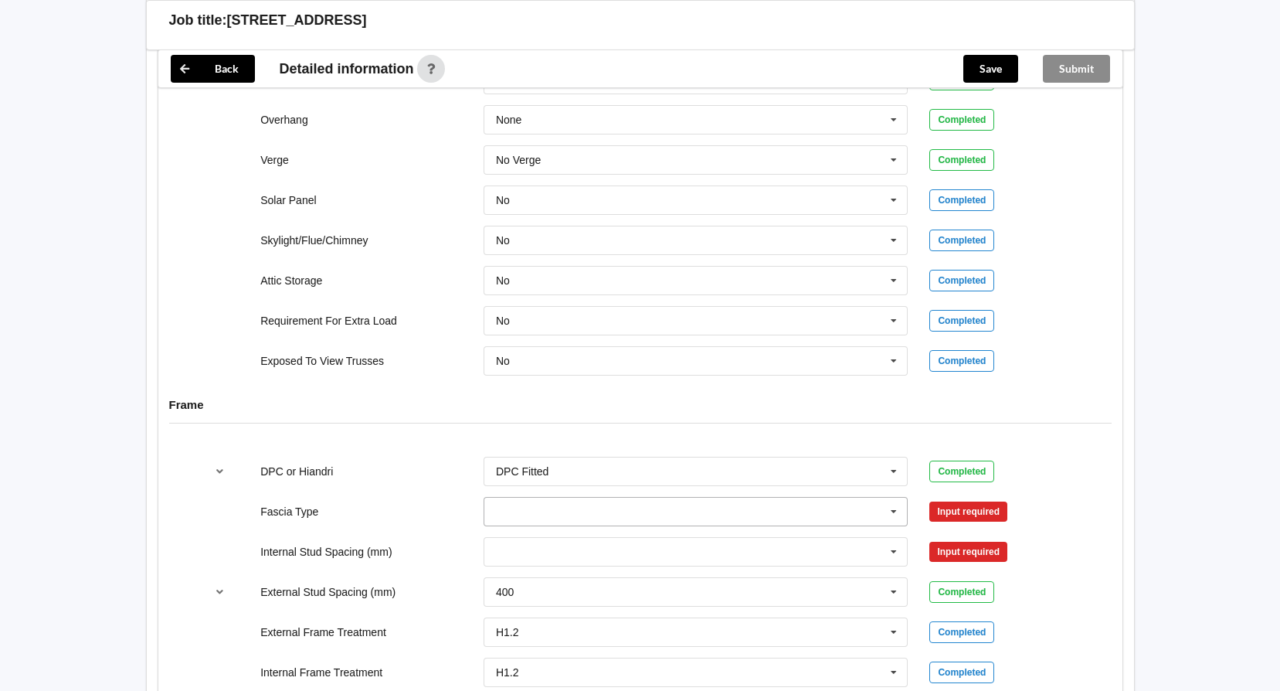
click at [641, 515] on input "text" at bounding box center [696, 512] width 423 height 28
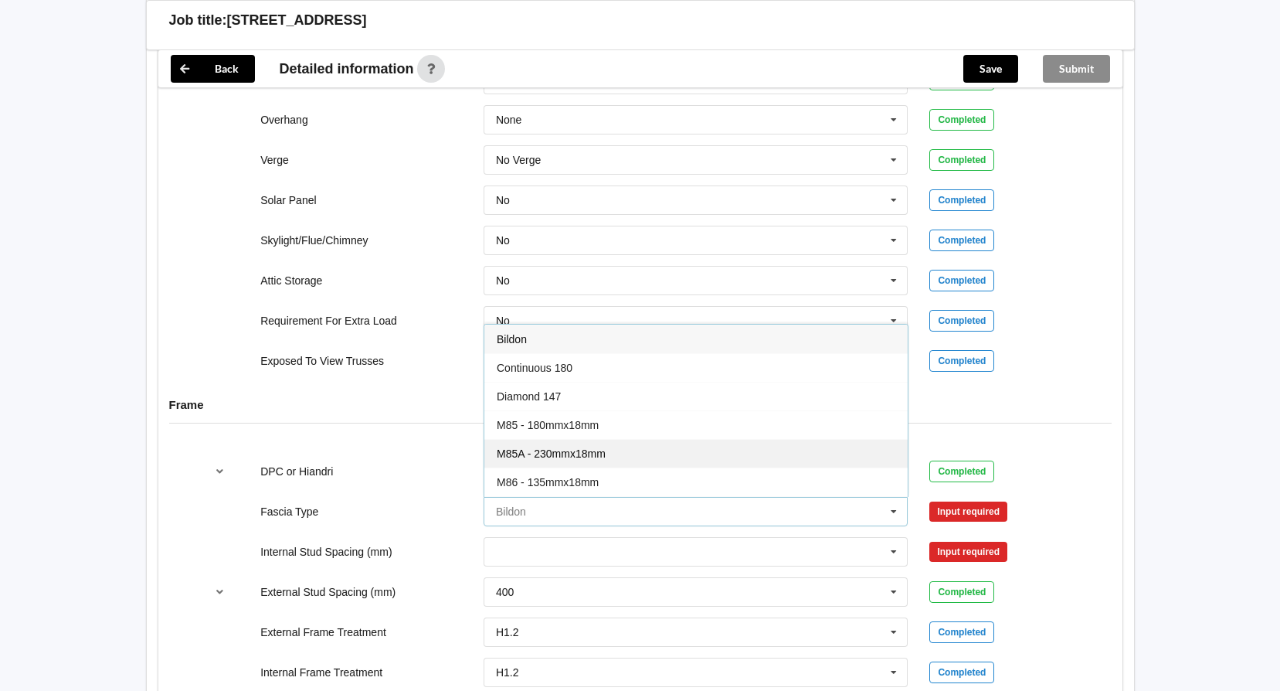
scroll to position [77, 0]
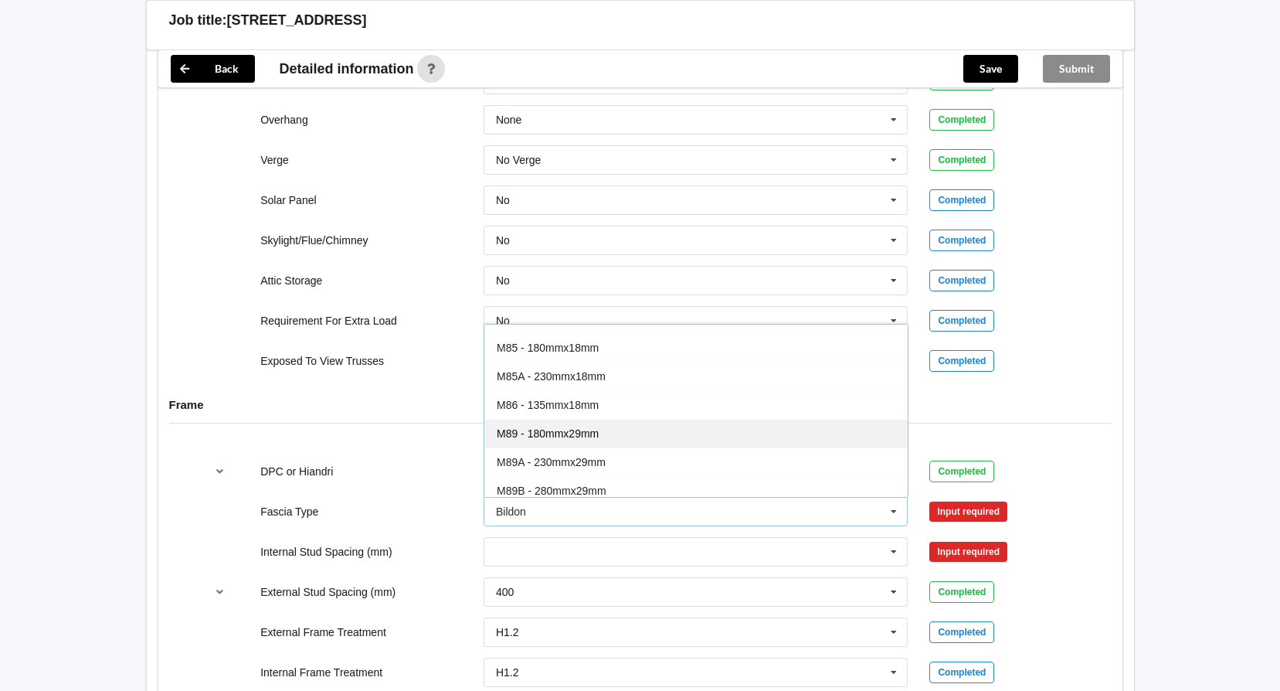
click at [578, 434] on span "M89 - 180mmx29mm" at bounding box center [548, 433] width 102 height 12
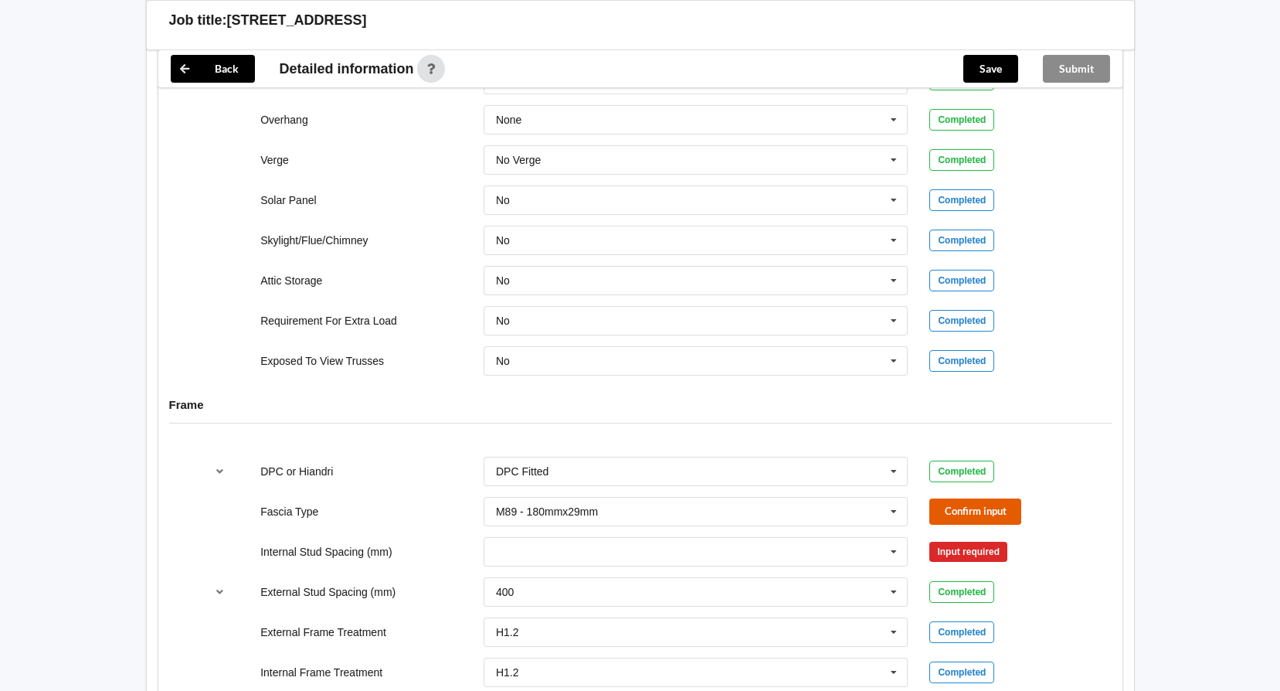
click at [963, 511] on button "Confirm input" at bounding box center [975, 510] width 92 height 25
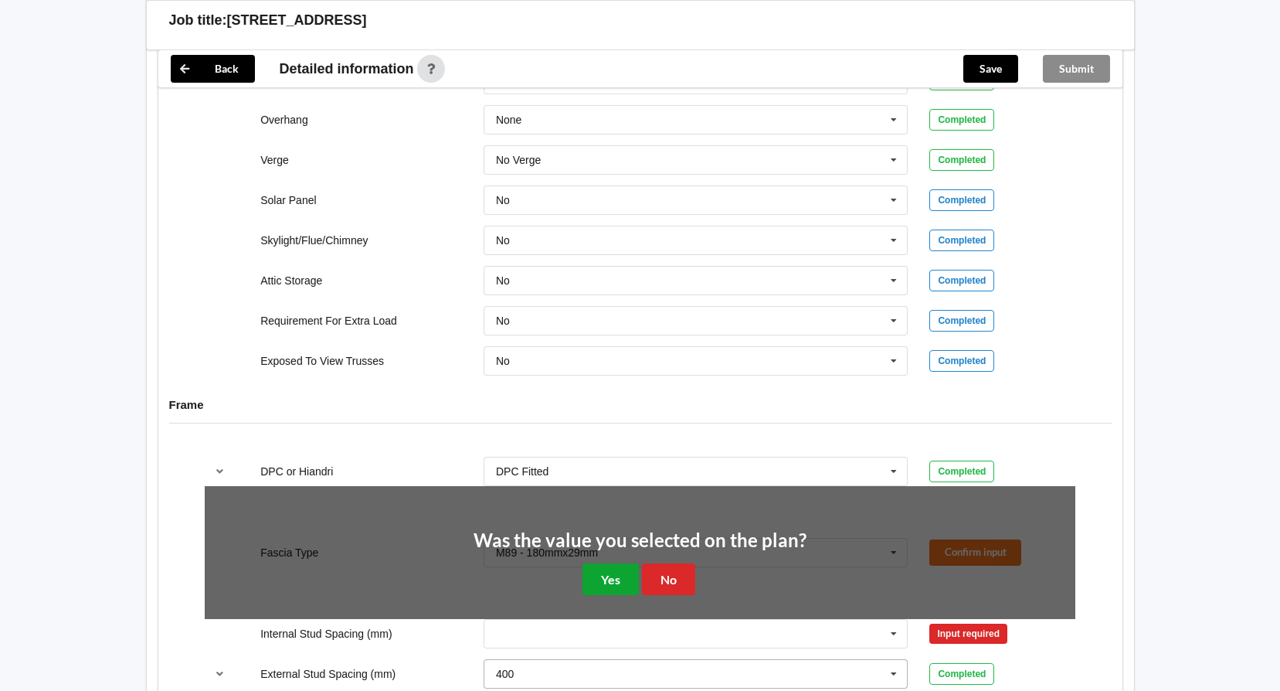
click at [605, 580] on button "Yes" at bounding box center [611, 579] width 56 height 32
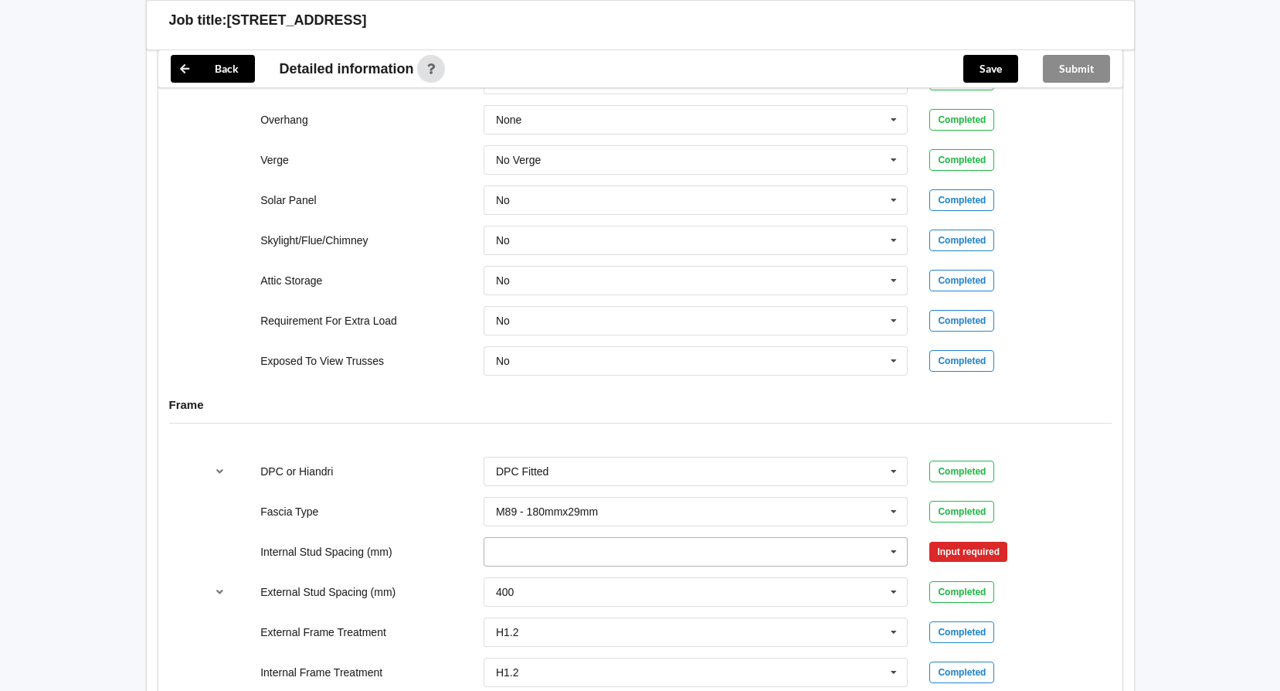
click at [525, 555] on input "text" at bounding box center [696, 552] width 423 height 28
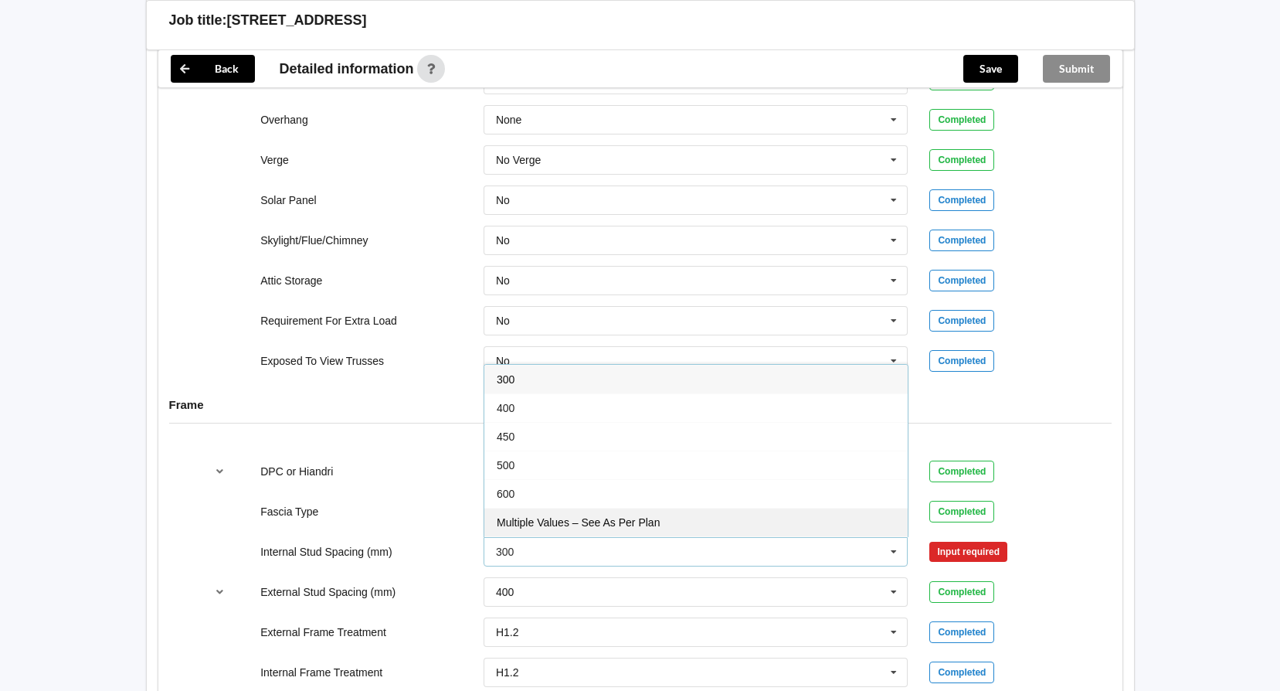
click at [605, 515] on div "Multiple Values – See As Per Plan" at bounding box center [695, 522] width 423 height 29
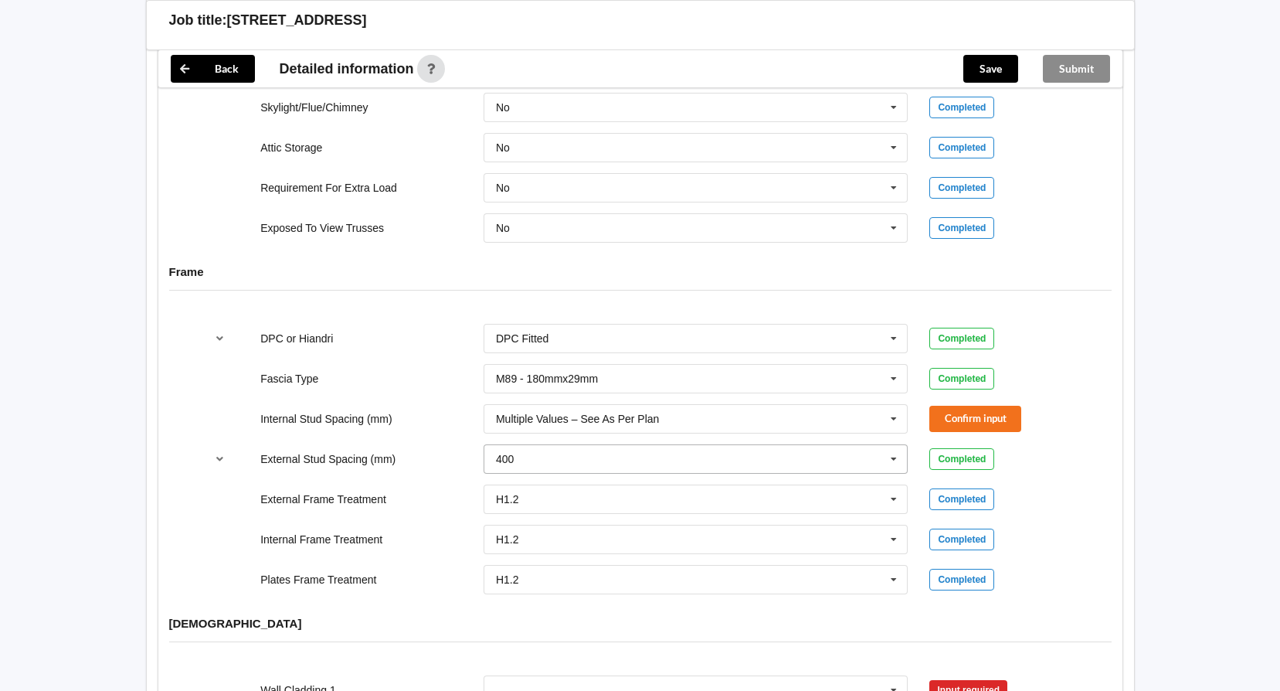
scroll to position [1391, 0]
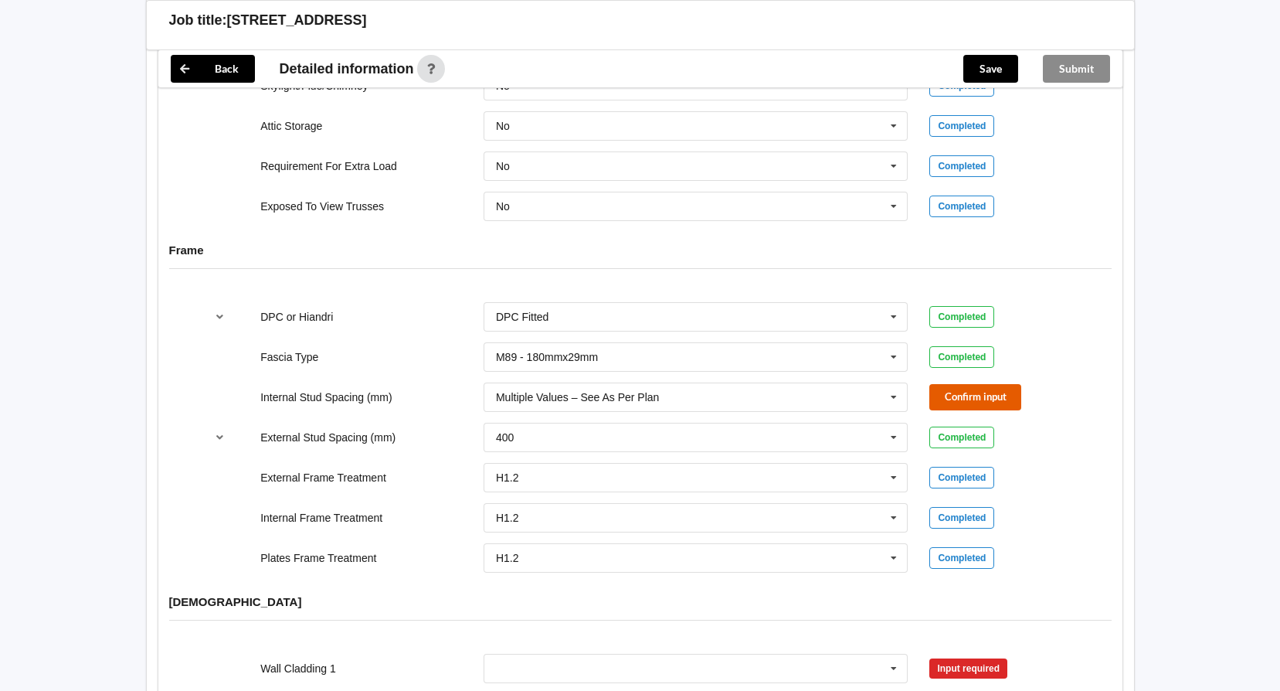
click at [947, 395] on button "Confirm input" at bounding box center [975, 396] width 92 height 25
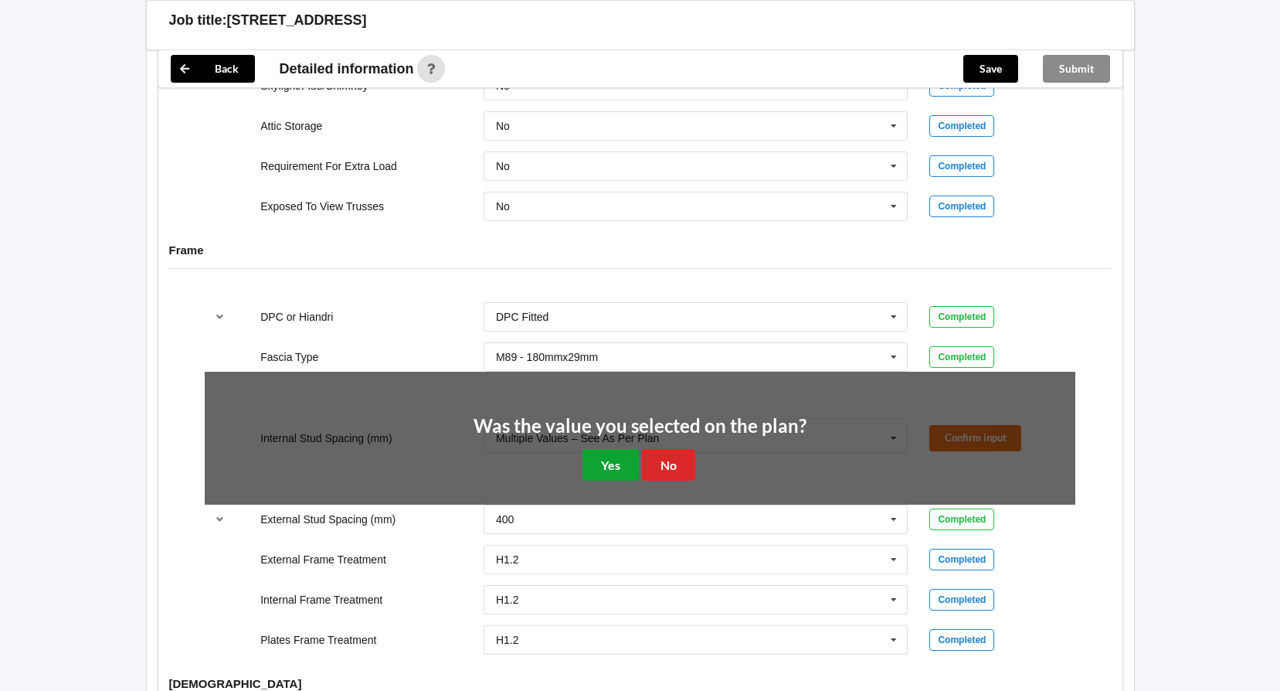
click at [603, 466] on button "Yes" at bounding box center [611, 465] width 56 height 32
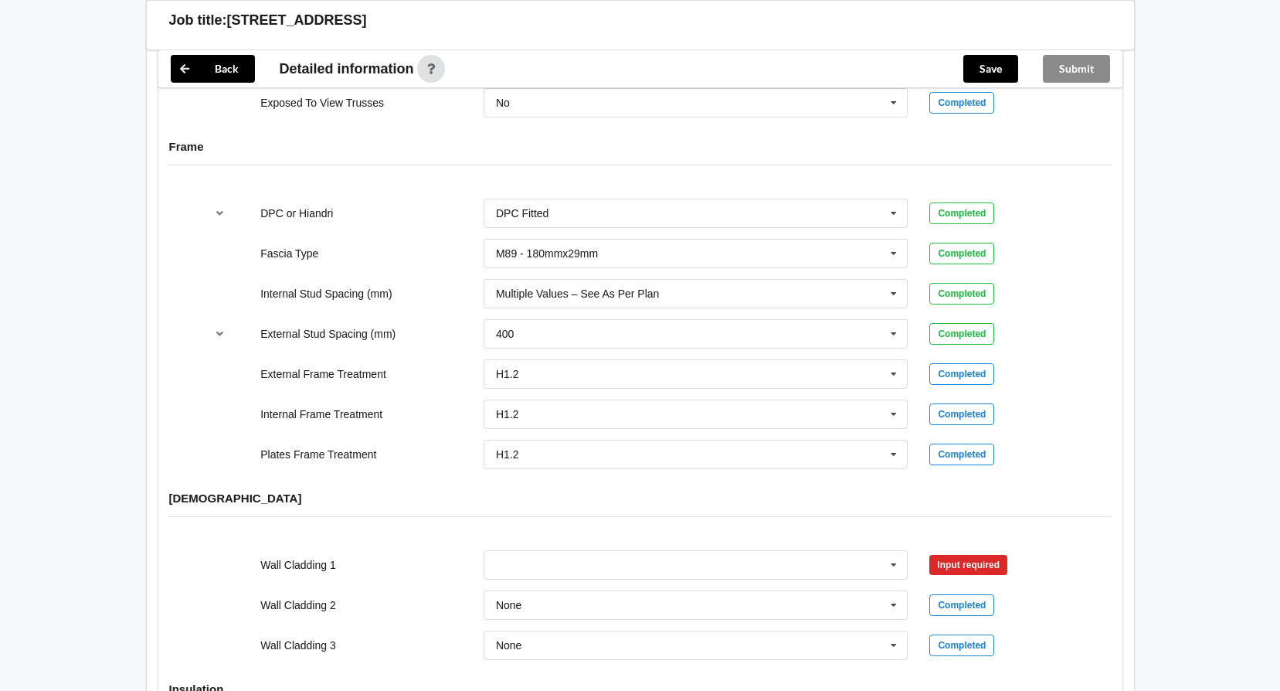
scroll to position [1700, 0]
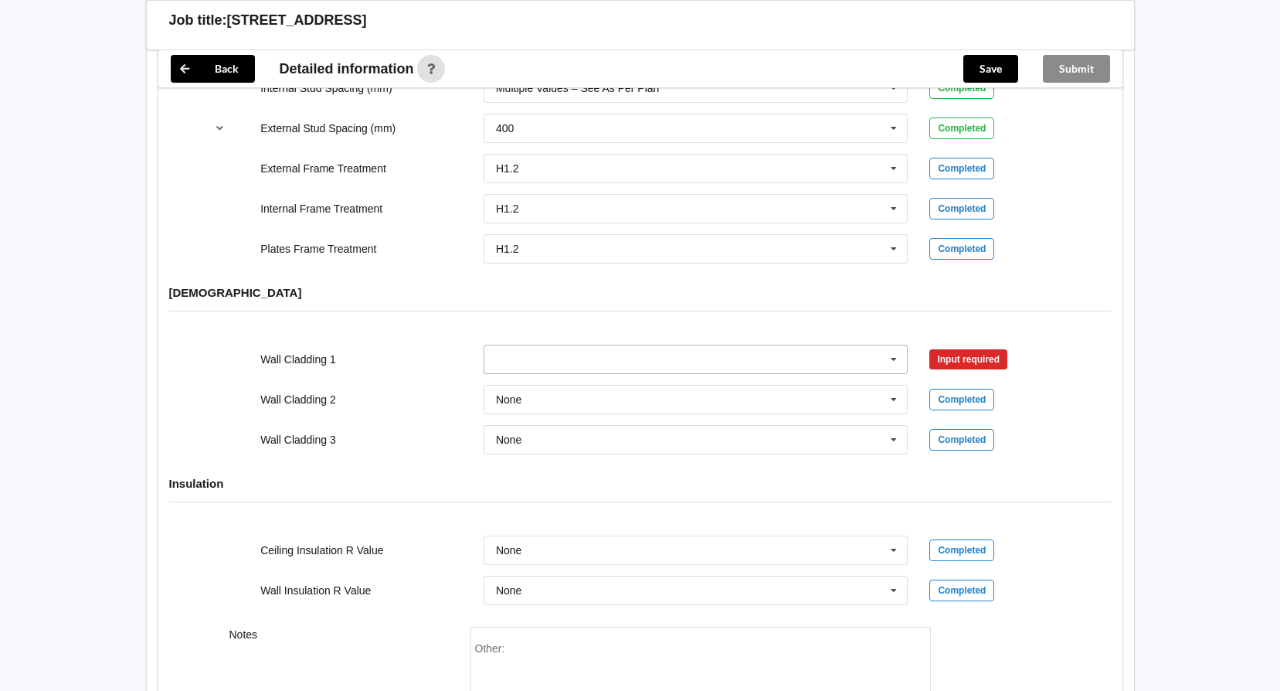
click at [497, 365] on input "text" at bounding box center [696, 359] width 423 height 28
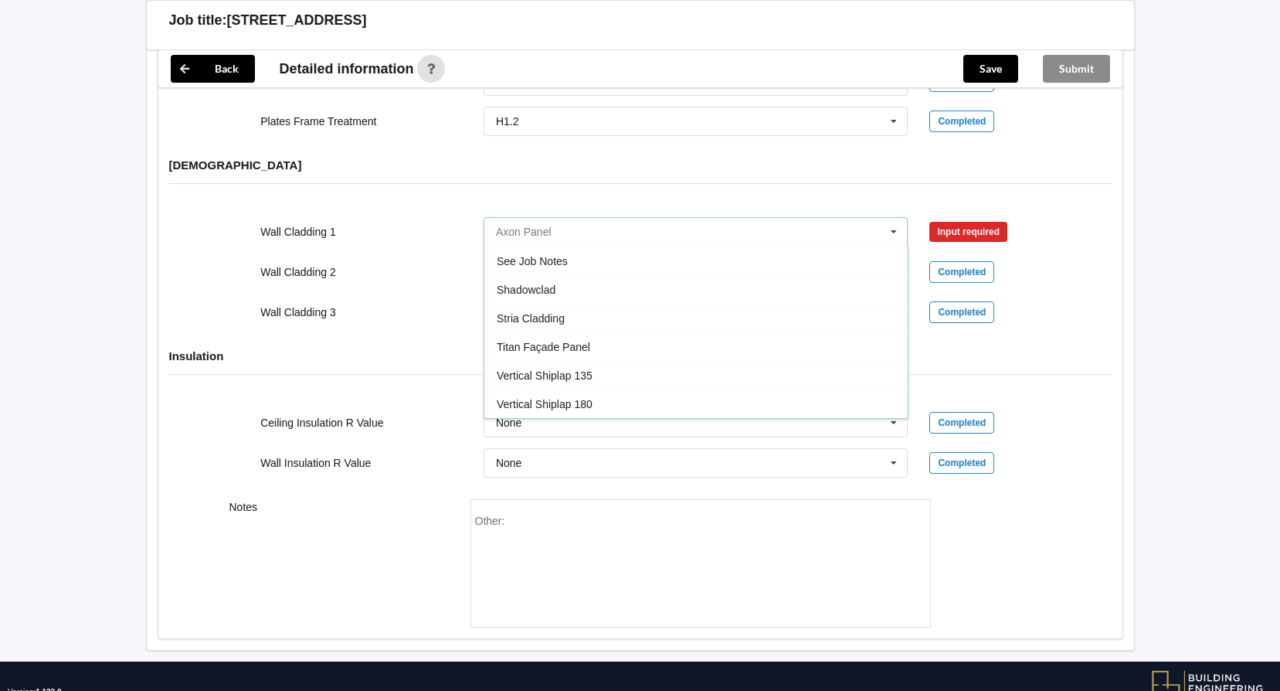
scroll to position [1854, 0]
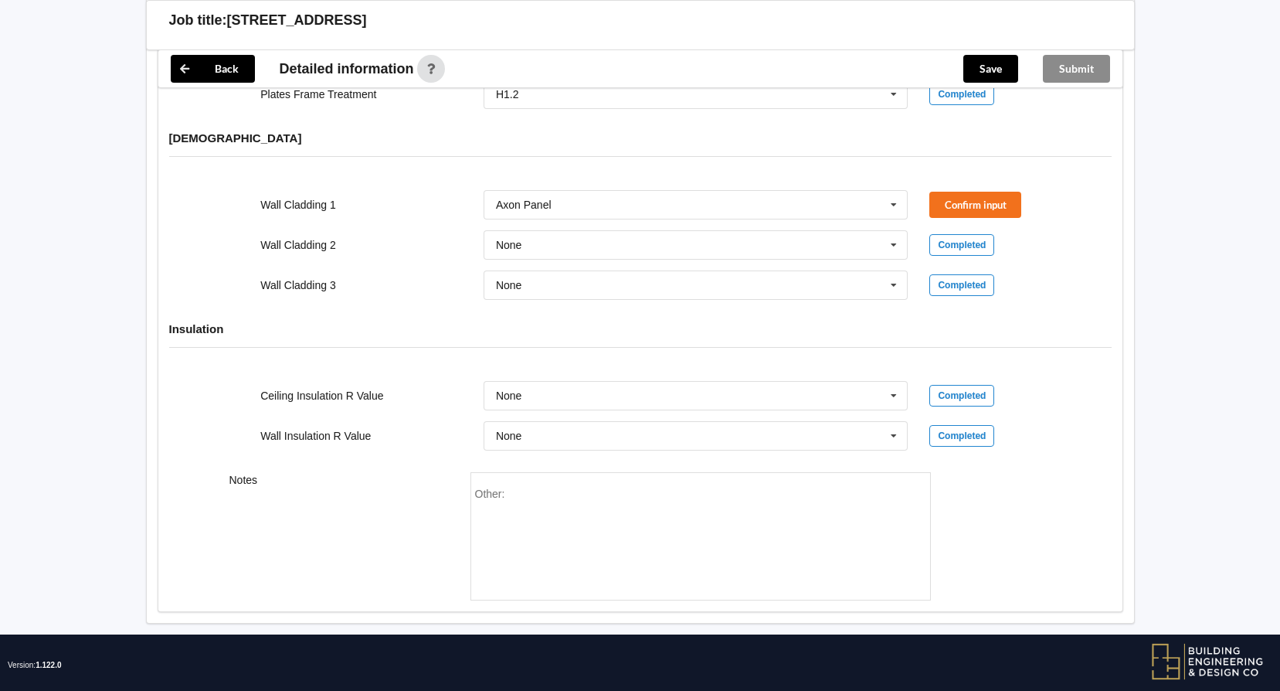
click at [500, 492] on span "Other:" at bounding box center [490, 494] width 30 height 12
click at [555, 200] on input "text" at bounding box center [696, 205] width 423 height 28
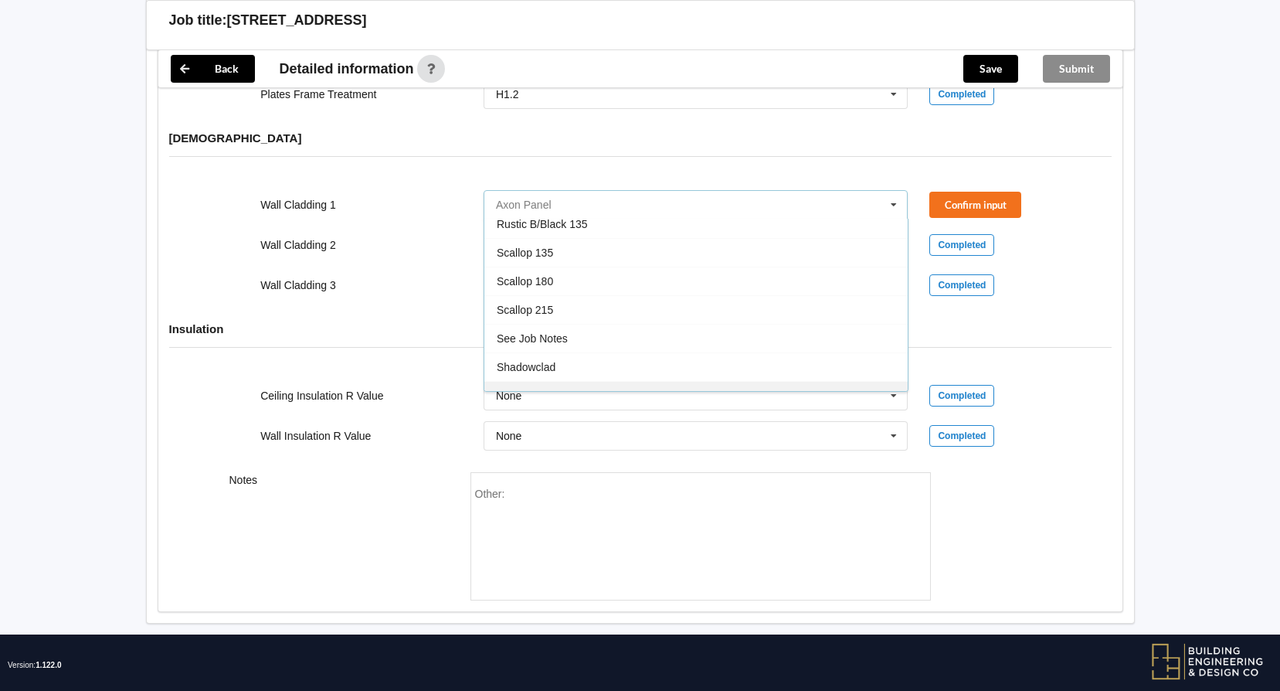
scroll to position [837, 0]
click at [546, 315] on span "See Job Notes" at bounding box center [532, 311] width 71 height 12
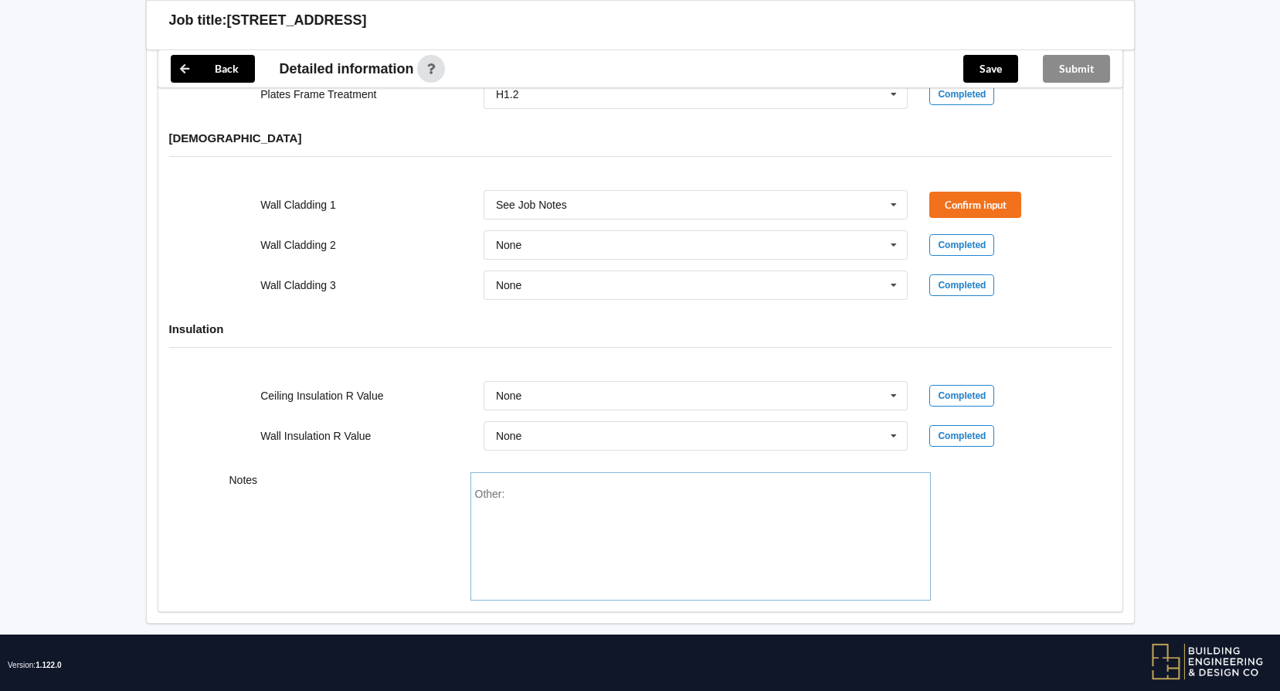
click at [507, 517] on div "Other:" at bounding box center [700, 542] width 451 height 108
click at [967, 198] on button "Confirm input" at bounding box center [975, 204] width 92 height 25
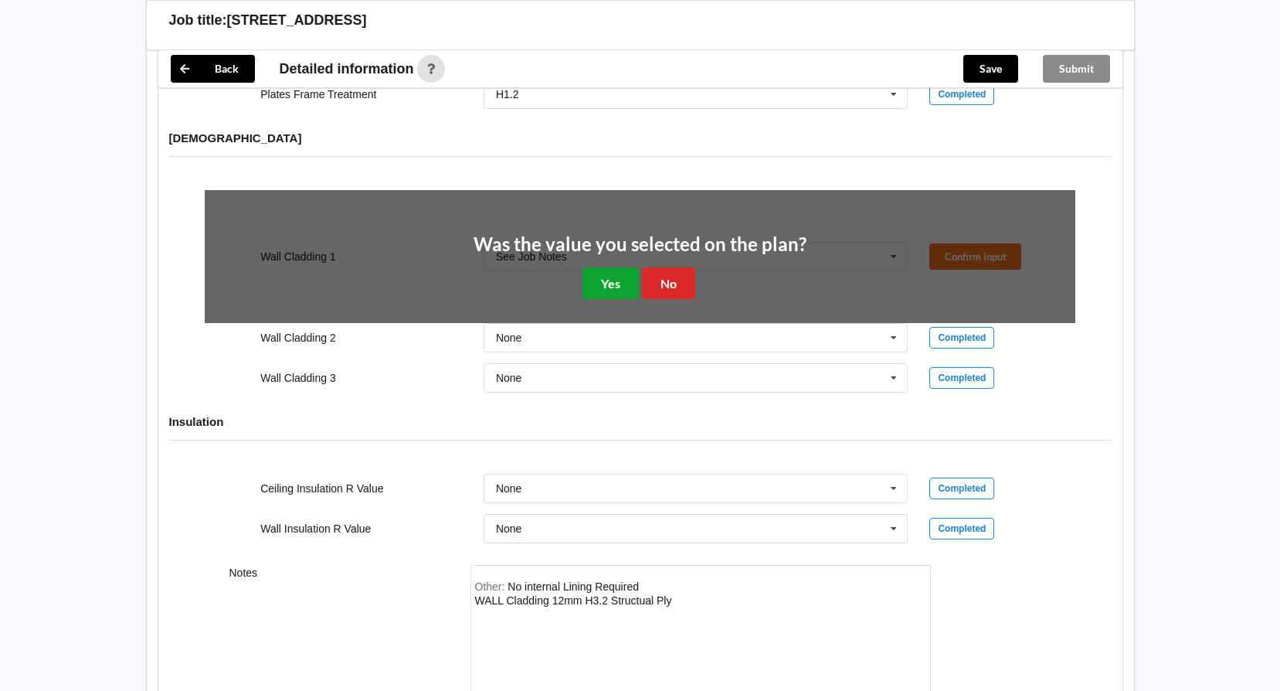
click at [603, 285] on button "Yes" at bounding box center [611, 283] width 56 height 32
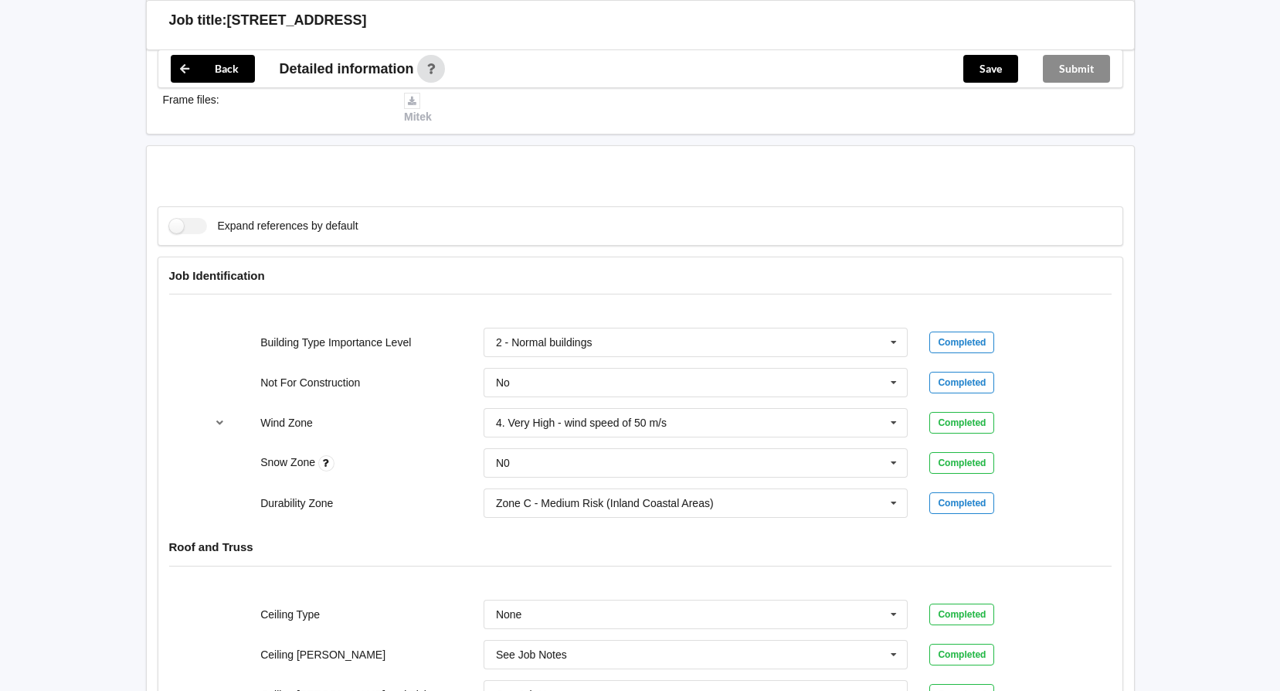
scroll to position [0, 0]
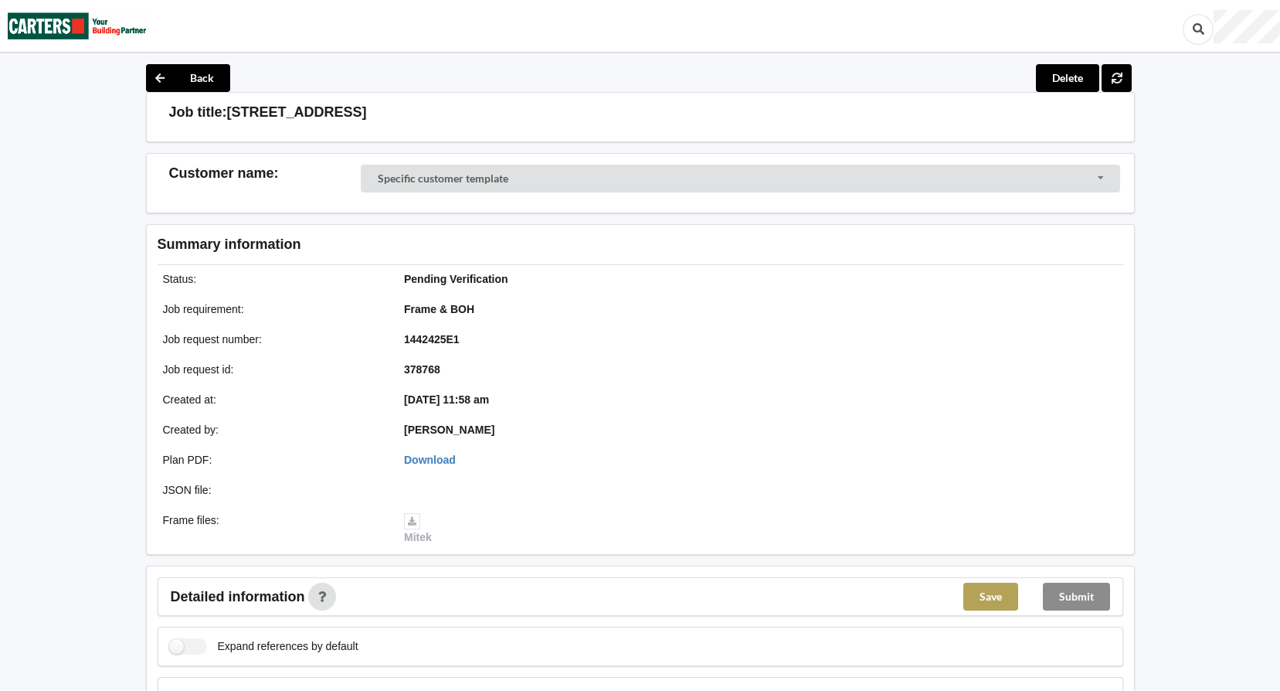
click at [1007, 592] on button "Save" at bounding box center [990, 597] width 55 height 28
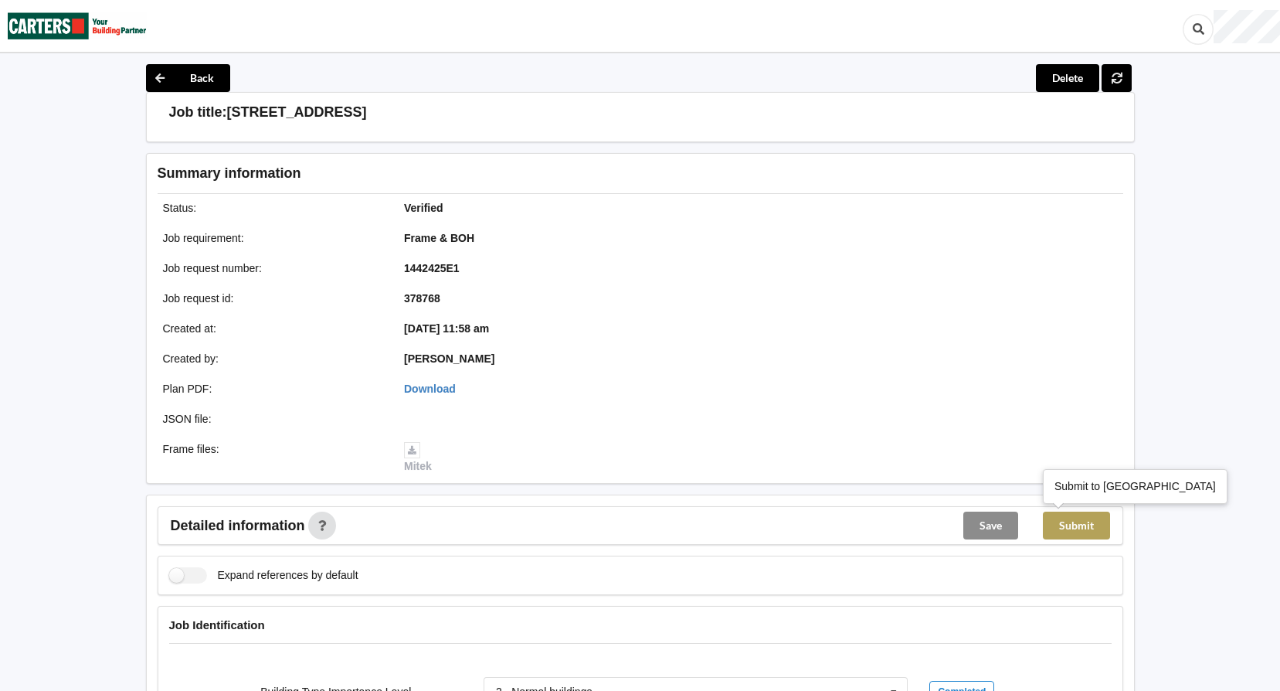
click at [1072, 526] on button "Submit" at bounding box center [1076, 525] width 67 height 28
